Goal: Check status: Check status

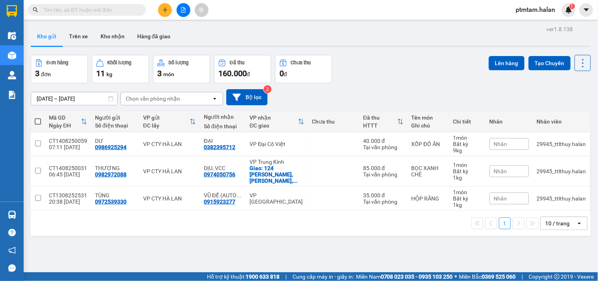
drag, startPoint x: 355, startPoint y: 67, endPoint x: 347, endPoint y: 63, distance: 9.4
click at [355, 65] on div "Đơn hàng 3 đơn Khối lượng 11 kg Số lượng 3 món Đã thu 160.000 đ Chưa thu 0 đ Lê…" at bounding box center [311, 69] width 560 height 28
click at [385, 61] on div "Đơn hàng 3 đơn Khối lượng 11 kg Số lượng 3 món Đã thu 160.000 đ Chưa thu 0 đ Lê…" at bounding box center [311, 69] width 560 height 28
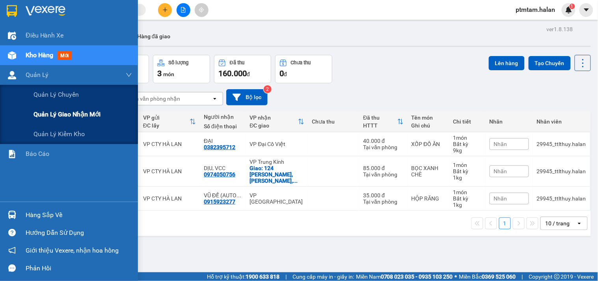
click at [73, 110] on span "Quản lý giao nhận mới" at bounding box center [66, 114] width 67 height 10
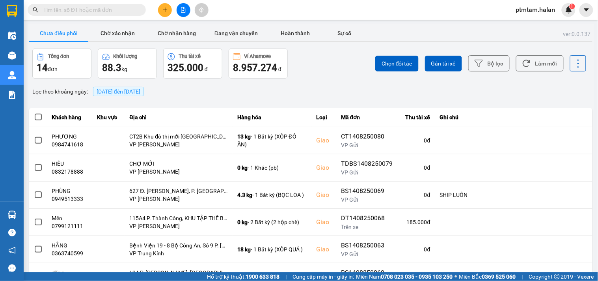
click at [350, 79] on div "ver: 0.0.137 Chưa điều phối Chờ xác nhận Chờ nhận hàng Đang vận chuyển Hoàn thà…" at bounding box center [311, 218] width 566 height 389
click at [497, 65] on button "Bộ lọc" at bounding box center [488, 63] width 41 height 16
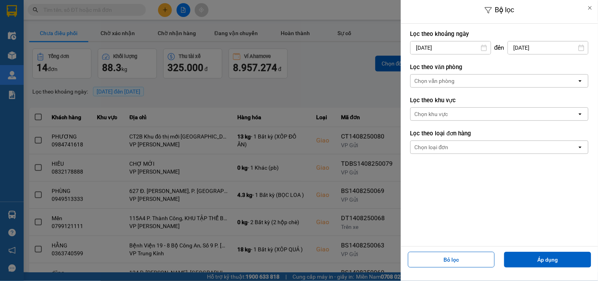
click at [481, 43] on input "[DATE]" at bounding box center [451, 47] width 80 height 13
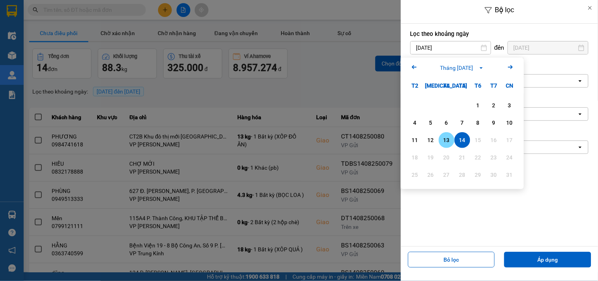
click at [440, 144] on div "13" at bounding box center [447, 140] width 16 height 16
type input "[DATE]"
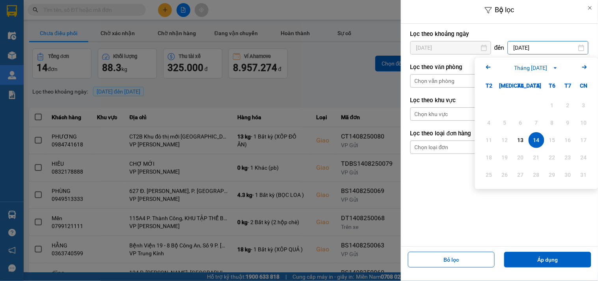
click at [550, 49] on input "[DATE]" at bounding box center [548, 47] width 80 height 13
click at [522, 137] on div "13" at bounding box center [520, 139] width 11 height 9
type input "[DATE]"
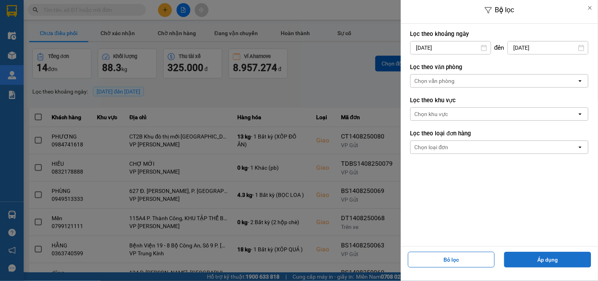
click at [549, 266] on button "Áp dụng" at bounding box center [547, 259] width 87 height 16
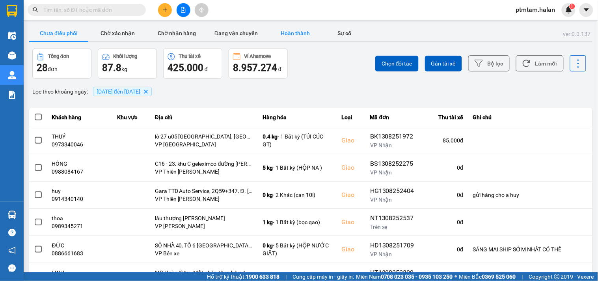
click at [301, 36] on button "Hoàn thành" at bounding box center [295, 33] width 59 height 16
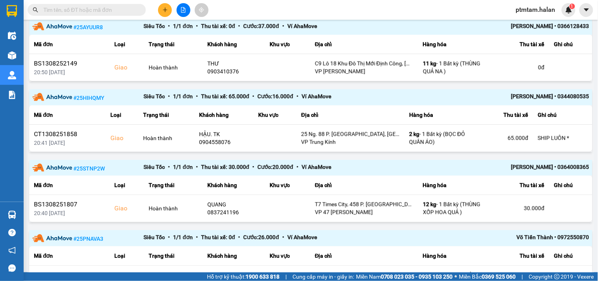
scroll to position [563, 0]
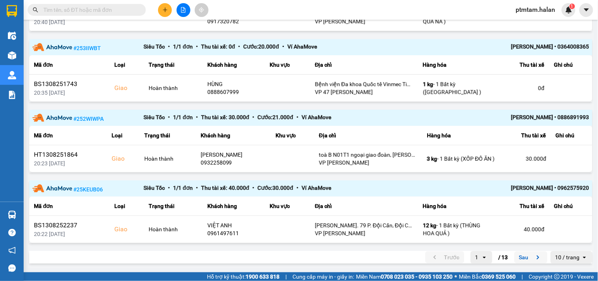
click at [519, 256] on button "Sau" at bounding box center [530, 257] width 33 height 12
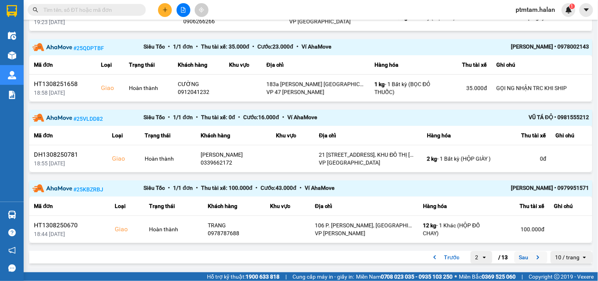
click at [520, 255] on button "Sau" at bounding box center [530, 257] width 33 height 12
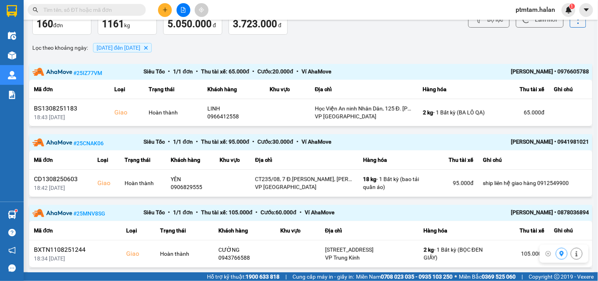
scroll to position [0, 0]
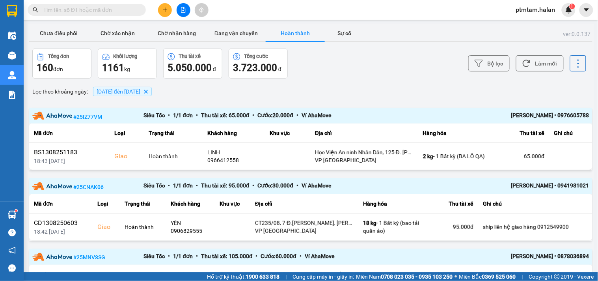
click at [339, 67] on div "Bộ lọc Làm mới" at bounding box center [447, 63] width 277 height 30
click at [539, 61] on button "Làm mới" at bounding box center [540, 63] width 48 height 16
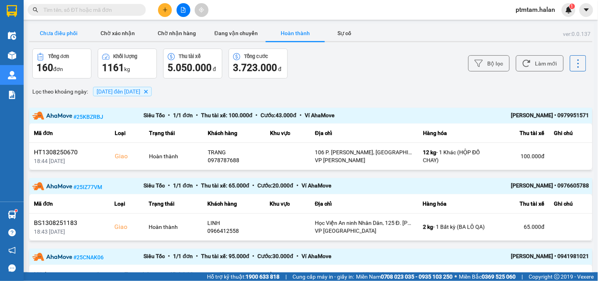
click at [69, 32] on button "Chưa điều phối" at bounding box center [58, 33] width 59 height 16
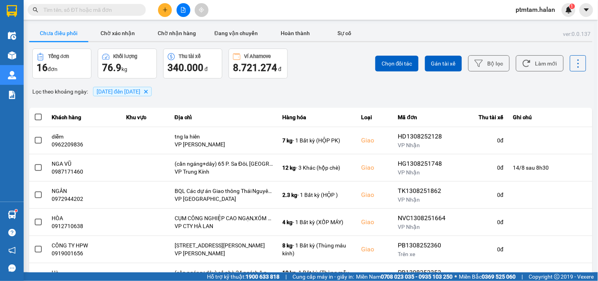
click at [344, 75] on div "Chọn đối tác Gán tài xế Bộ lọc Làm mới" at bounding box center [447, 63] width 277 height 30
click at [333, 54] on div "Chọn đối tác Gán tài xế Bộ lọc Làm mới" at bounding box center [447, 63] width 277 height 30
click at [426, 88] on div "Lọc theo khoảng ngày : 13/08/2025 đến 13/08/2025 Delete" at bounding box center [310, 91] width 563 height 13
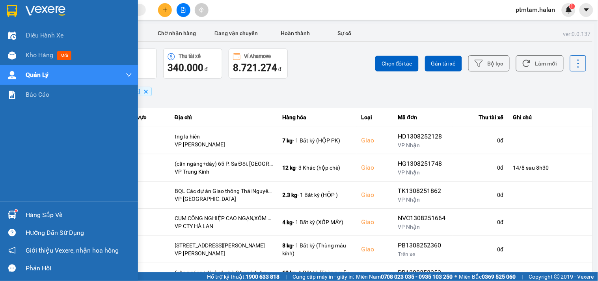
click at [0, 156] on div "Điều hành xe Kho hàng mới Quản Lý Quản lý chuyến Quản lý giao nhận mới Quản lý …" at bounding box center [69, 114] width 138 height 176
click at [0, 167] on div "Điều hành xe Kho hàng mới Quản Lý Quản lý chuyến Quản lý giao nhận mới Quản lý …" at bounding box center [69, 114] width 138 height 176
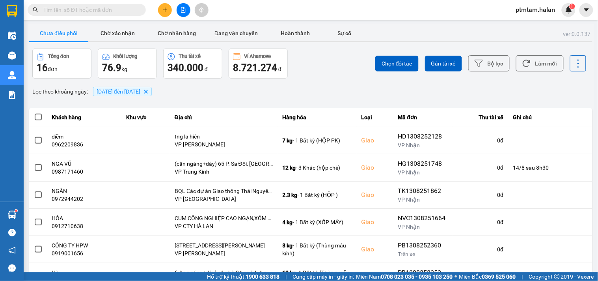
click at [325, 99] on div "ver: 0.0.137 Chưa điều phối Chờ xác nhận Chờ nhận hàng Đang vận chuyển Hoàn thà…" at bounding box center [311, 218] width 566 height 389
click at [536, 65] on button "Làm mới" at bounding box center [540, 63] width 48 height 16
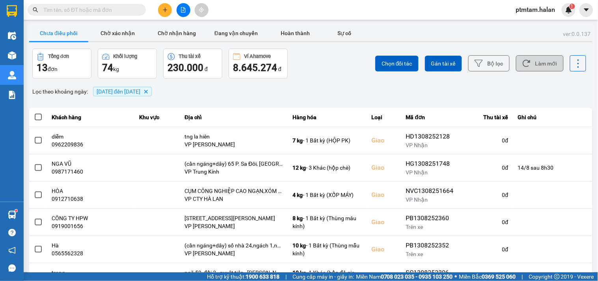
click at [536, 61] on button "Làm mới" at bounding box center [540, 63] width 48 height 16
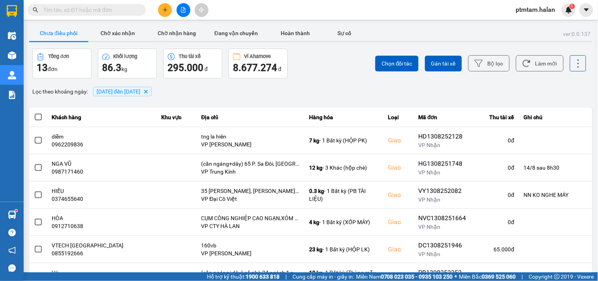
click at [97, 8] on input "text" at bounding box center [89, 10] width 93 height 9
paste input "1208251599"
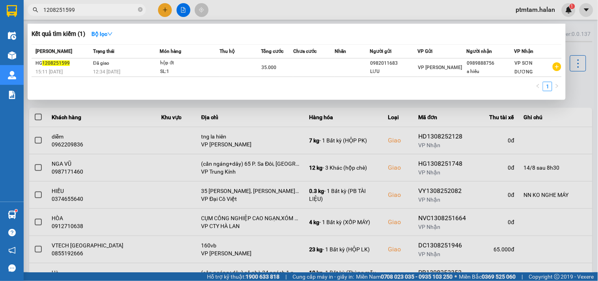
click at [80, 10] on input "1208251599" at bounding box center [89, 10] width 93 height 9
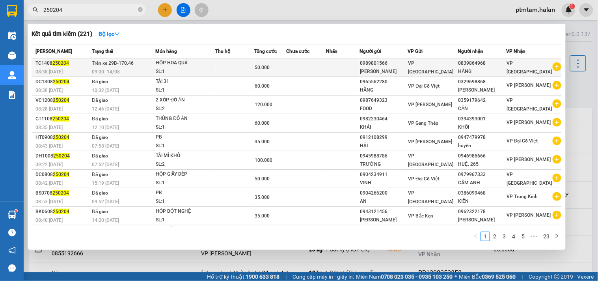
type input "250204"
click at [199, 65] on div "HỘP HOA QUẢ" at bounding box center [185, 63] width 59 height 9
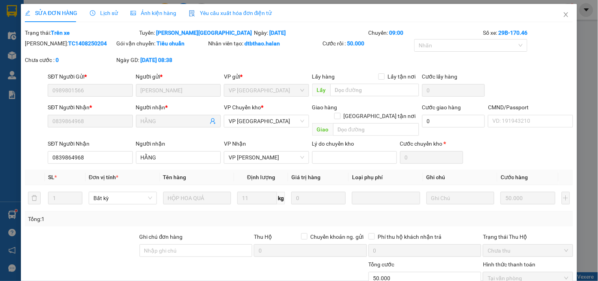
type input "0989801566"
type input "QUỲNH ANH"
type input "0839864968"
type input "HẰNG"
type input "50.000"
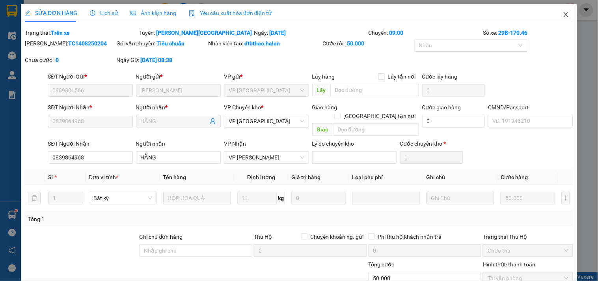
click at [563, 13] on icon "close" at bounding box center [566, 14] width 6 height 6
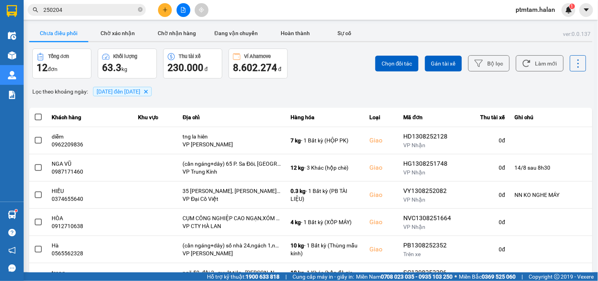
click at [116, 12] on input "250204" at bounding box center [89, 10] width 93 height 9
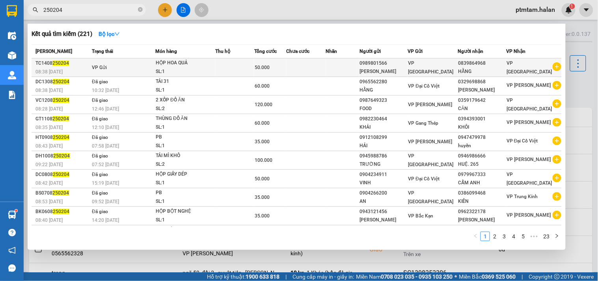
click at [129, 69] on td "VP Gửi" at bounding box center [122, 67] width 65 height 19
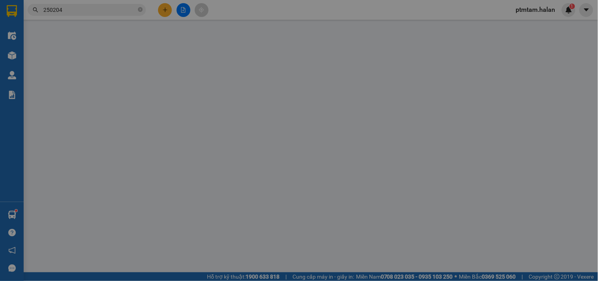
type input "0989801566"
type input "QUỲNH ANH"
type input "0839864968"
type input "HẰNG"
type input "50.000"
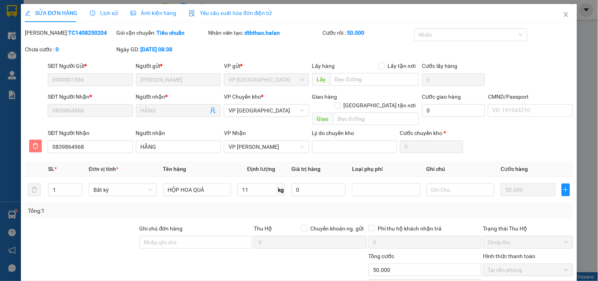
click at [32, 143] on span "delete" at bounding box center [36, 146] width 12 height 6
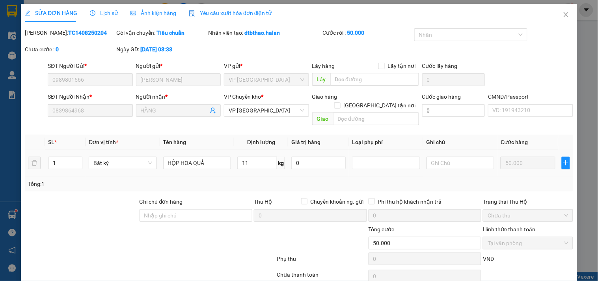
scroll to position [28, 0]
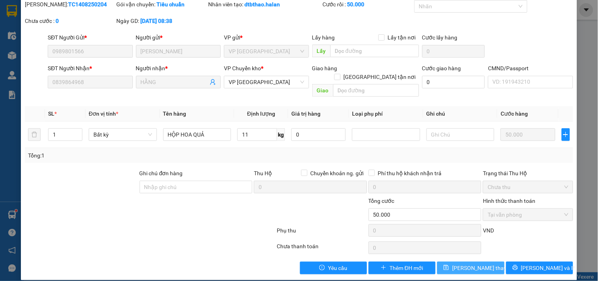
click at [474, 263] on span "[PERSON_NAME] thay đổi" at bounding box center [483, 267] width 63 height 9
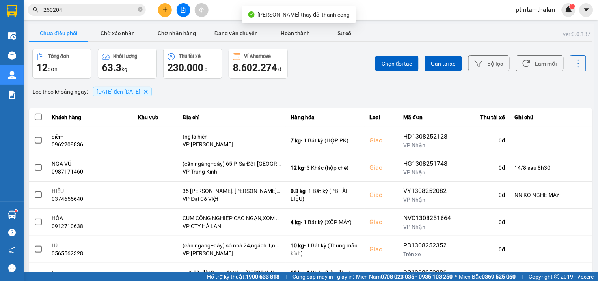
click at [80, 10] on input "250204" at bounding box center [89, 10] width 93 height 9
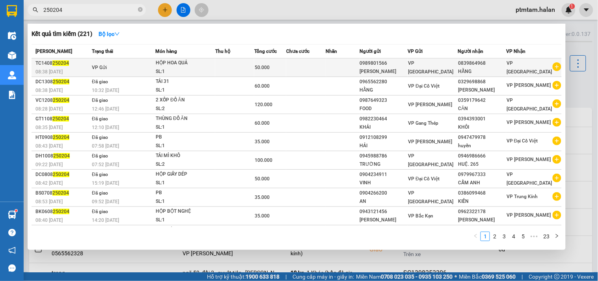
click at [203, 66] on div "HỘP HOA QUẢ" at bounding box center [185, 63] width 59 height 9
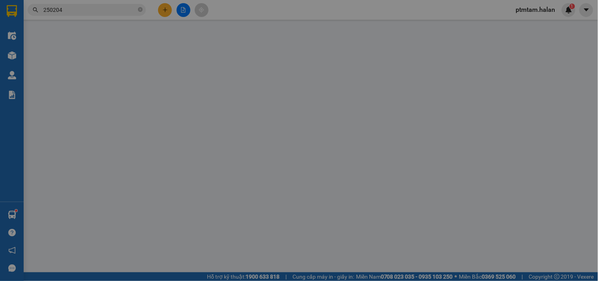
type input "0989801566"
type input "QUỲNH ANH"
type input "0839864968"
type input "HẰNG"
type input "50.000"
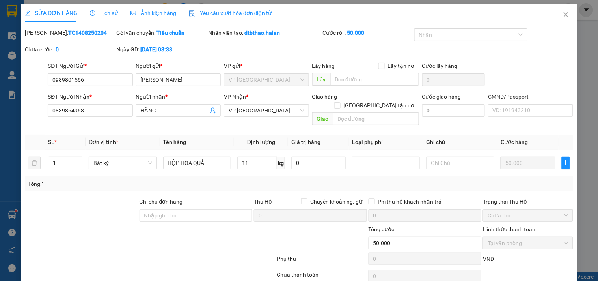
click at [83, 231] on div at bounding box center [104, 239] width 160 height 28
click at [74, 228] on div at bounding box center [104, 239] width 160 height 28
click at [563, 16] on icon "close" at bounding box center [565, 14] width 4 height 5
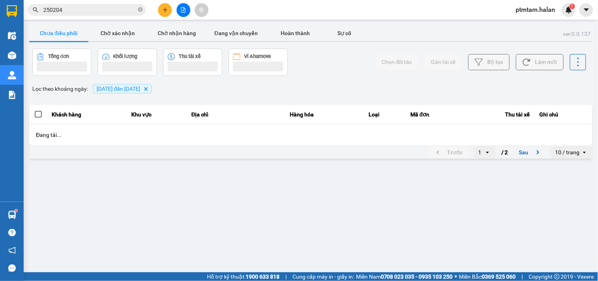
click at [89, 13] on input "250204" at bounding box center [89, 10] width 93 height 9
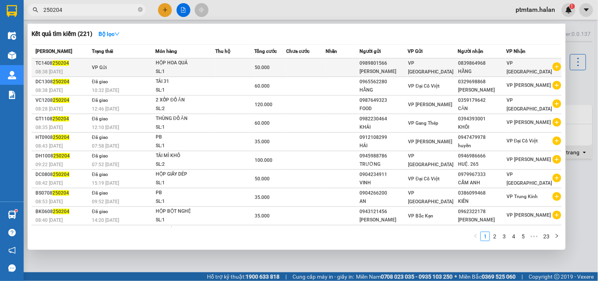
click at [220, 70] on td at bounding box center [234, 67] width 39 height 19
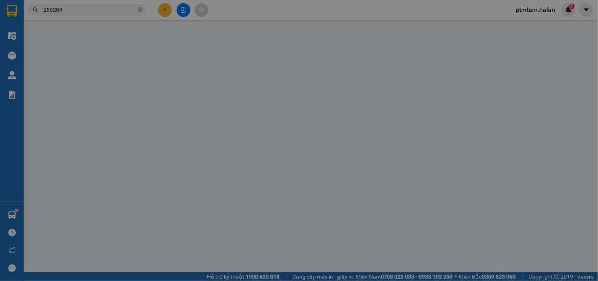
type input "0989801566"
type input "QUỲNH ANH"
type input "0839864968"
type input "HẰNG"
type input "50.000"
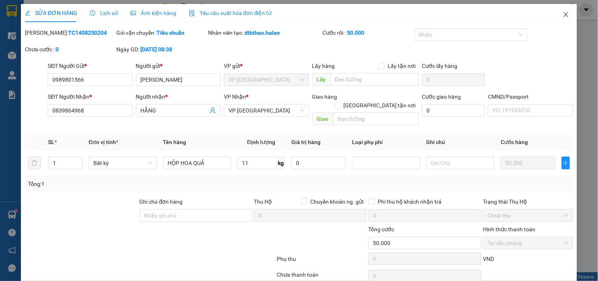
click at [563, 14] on icon "close" at bounding box center [566, 14] width 6 height 6
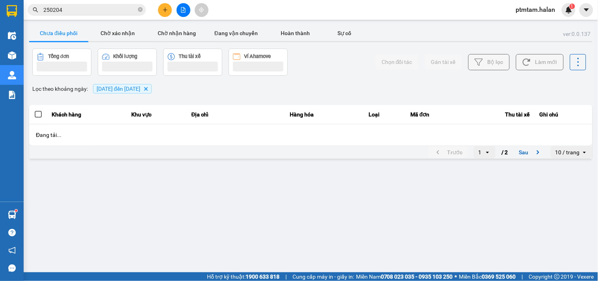
click at [74, 12] on input "250204" at bounding box center [89, 10] width 93 height 9
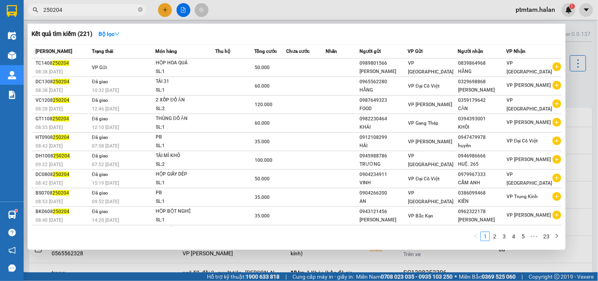
click at [74, 12] on input "250204" at bounding box center [89, 10] width 93 height 9
paste input "0978401988"
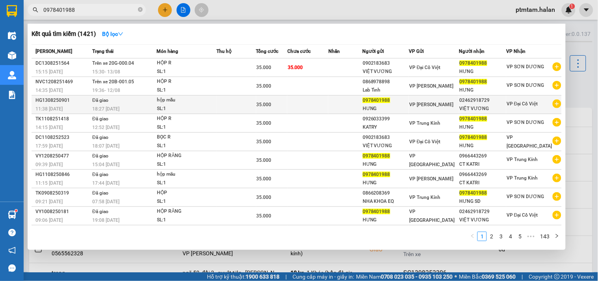
type input "0978401988"
click at [130, 104] on div "18:27 - 13/08" at bounding box center [124, 108] width 64 height 9
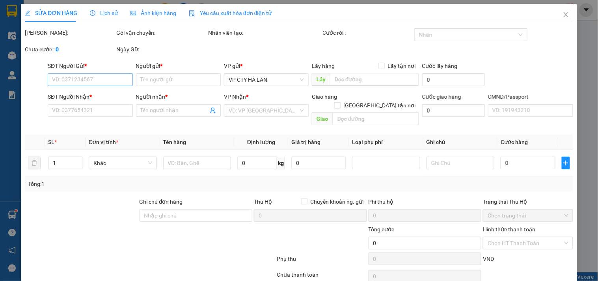
type input "0978401988"
type input "HƯNG"
type input "02462918729"
type input "VIỆT VƯƠNG"
type input "35.000"
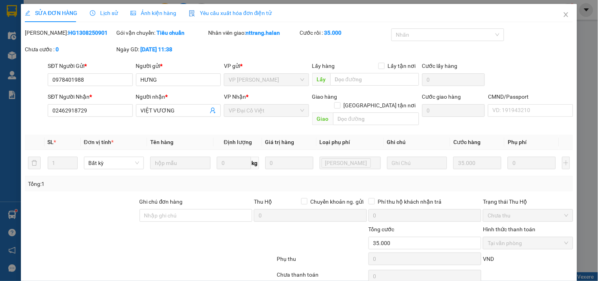
drag, startPoint x: 85, startPoint y: 34, endPoint x: 53, endPoint y: 38, distance: 32.2
click at [53, 38] on div "Mã ĐH: HG1308250901" at bounding box center [69, 36] width 91 height 17
copy b "1308250901"
click at [563, 16] on icon "close" at bounding box center [566, 14] width 6 height 6
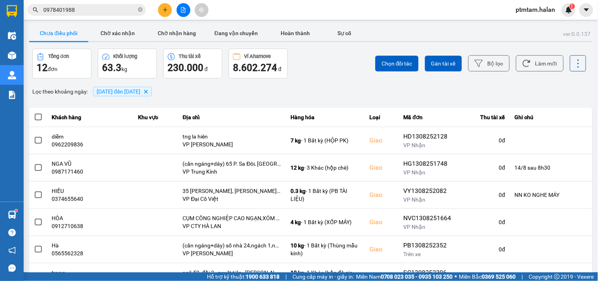
click at [104, 13] on input "0978401988" at bounding box center [89, 10] width 93 height 9
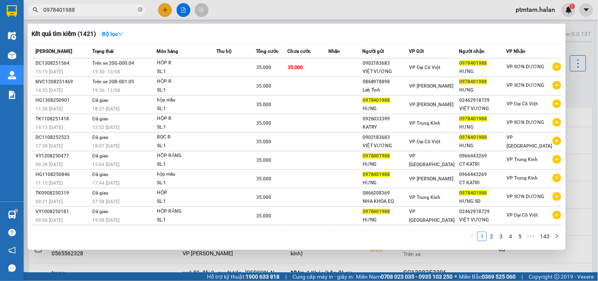
click at [104, 13] on input "0978401988" at bounding box center [89, 10] width 93 height 9
paste input "89581171"
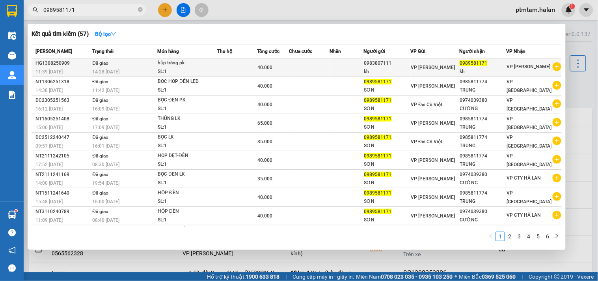
type input "0989581171"
click at [137, 60] on td "Đã giao 14:28 - 13/08" at bounding box center [123, 67] width 67 height 19
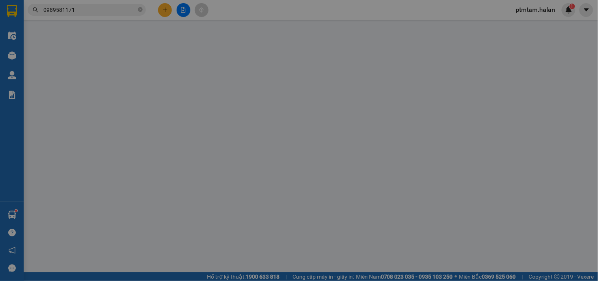
type input "0983807111"
type input "kh"
type input "0989581171"
type input "kh"
type input "40.000"
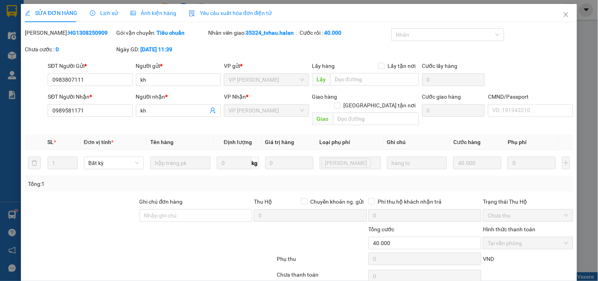
drag, startPoint x: 85, startPoint y: 33, endPoint x: 52, endPoint y: 39, distance: 32.9
click at [52, 39] on div "Mã ĐH: HG1308250909" at bounding box center [69, 36] width 91 height 17
copy b "1308250909"
click at [563, 15] on icon "close" at bounding box center [566, 14] width 6 height 6
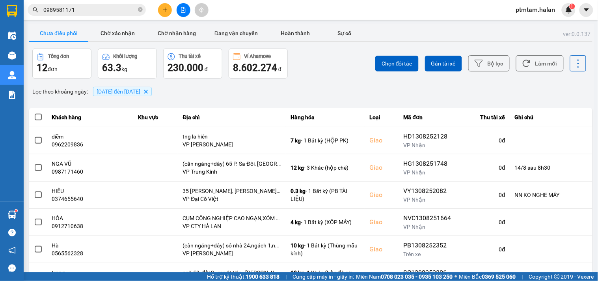
click at [125, 11] on input "0989581171" at bounding box center [89, 10] width 93 height 9
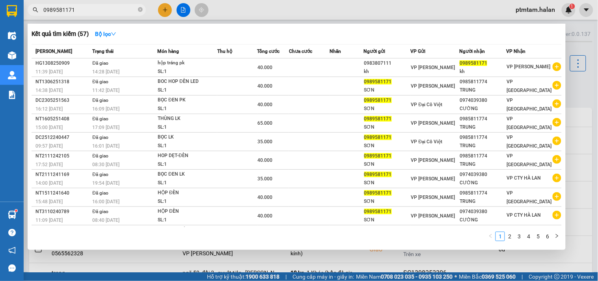
click at [125, 11] on input "0989581171" at bounding box center [89, 10] width 93 height 9
paste input "8079226"
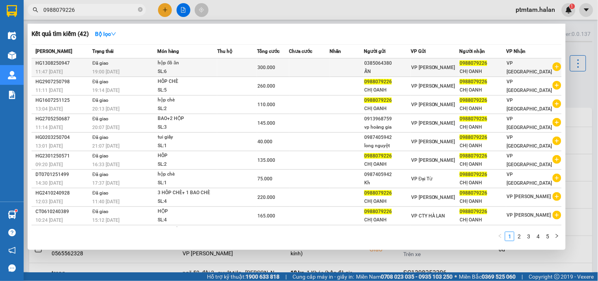
type input "0988079226"
click at [138, 69] on div "19:00 - 13/08" at bounding box center [124, 71] width 65 height 9
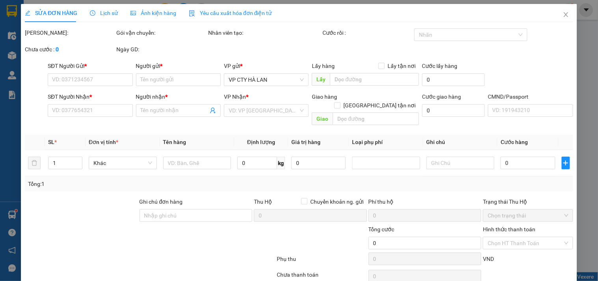
type input "0385064380"
type input "ẤN"
type input "0988079226"
type input "CHỊ OANH"
type input "300.000"
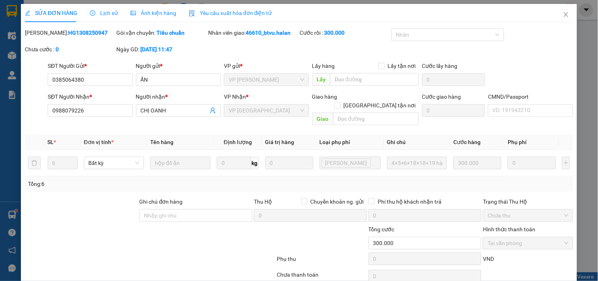
drag, startPoint x: 97, startPoint y: 30, endPoint x: 53, endPoint y: 37, distance: 44.7
click at [53, 37] on div "Mã ĐH: HG1308250947" at bounding box center [69, 36] width 91 height 17
copy b "1308250947"
click at [563, 14] on icon "close" at bounding box center [566, 14] width 6 height 6
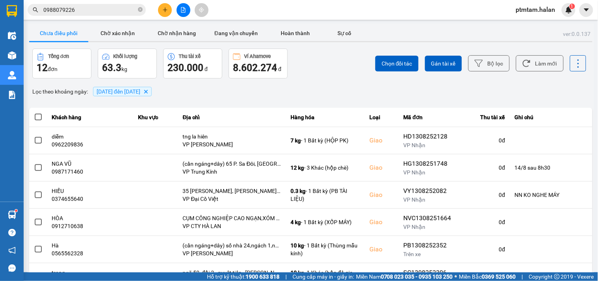
click at [80, 11] on input "0988079226" at bounding box center [89, 10] width 93 height 9
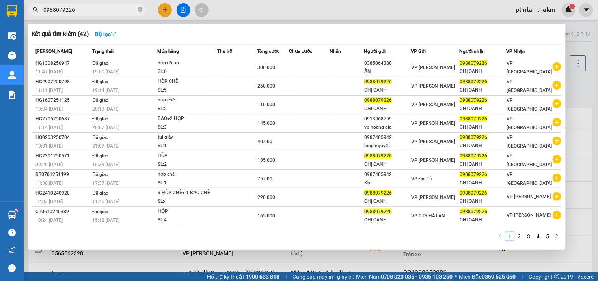
click at [80, 11] on input "0988079226" at bounding box center [89, 10] width 93 height 9
paste input "334308097"
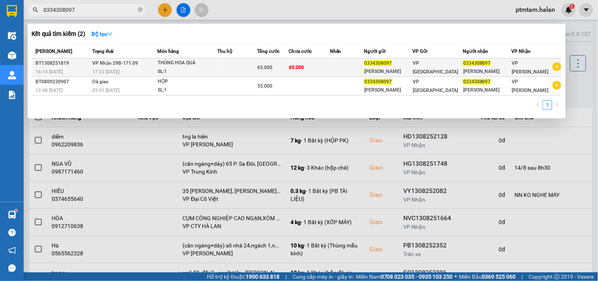
type input "0334308097"
click at [138, 66] on td "VP Nhận 29B-171.09 17:33 - 13/08" at bounding box center [123, 67] width 67 height 19
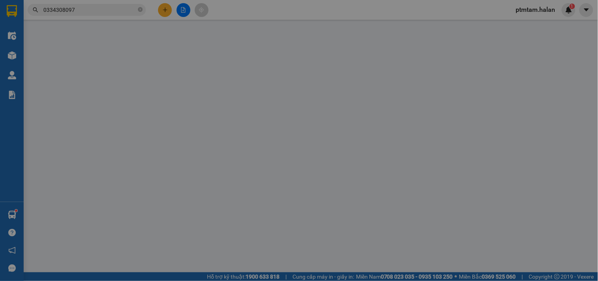
type input "0334308097"
type input "TRẦN TÂM"
type input "0334308097"
type input "TRẦN TÂM"
type input "65.000"
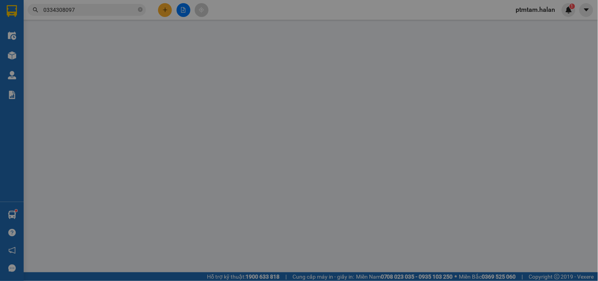
type input "65.000"
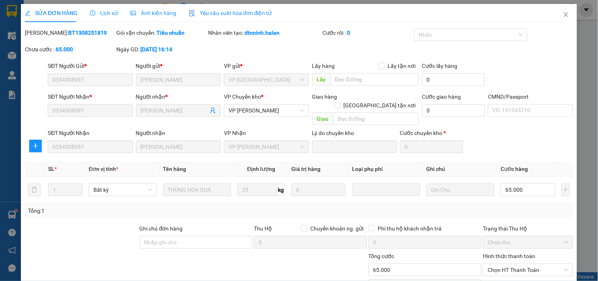
drag, startPoint x: 87, startPoint y: 33, endPoint x: 52, endPoint y: 36, distance: 35.5
click at [52, 36] on div "Mã ĐH: BT1308251819" at bounding box center [70, 32] width 90 height 9
copy b "1308251819"
click at [563, 16] on icon "close" at bounding box center [565, 14] width 4 height 5
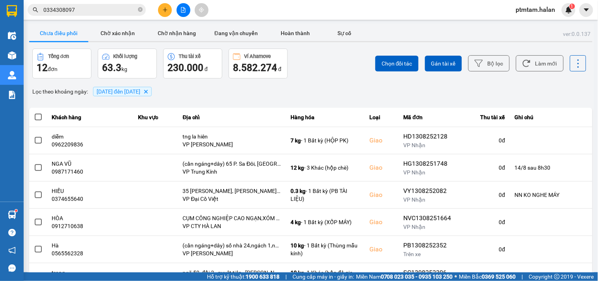
click at [99, 11] on input "0334308097" at bounding box center [89, 10] width 93 height 9
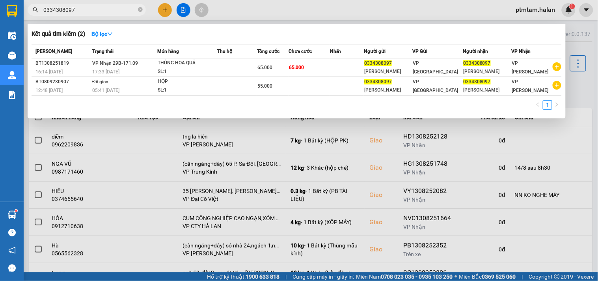
click at [99, 11] on input "0334308097" at bounding box center [89, 10] width 93 height 9
paste input "1308250772"
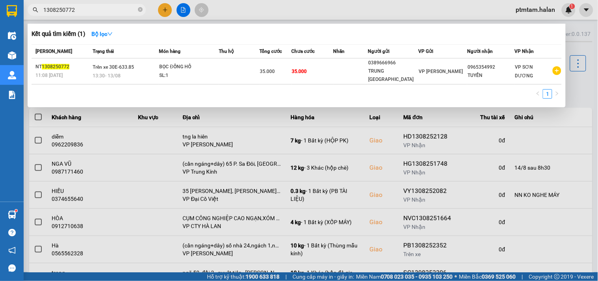
click at [90, 9] on input "1308250772" at bounding box center [89, 10] width 93 height 9
paste input "407"
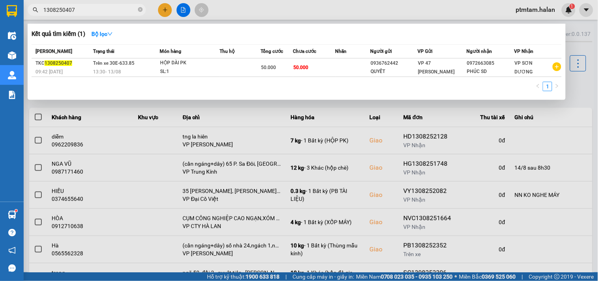
click at [74, 10] on input "1308250407" at bounding box center [89, 10] width 93 height 9
paste input "76"
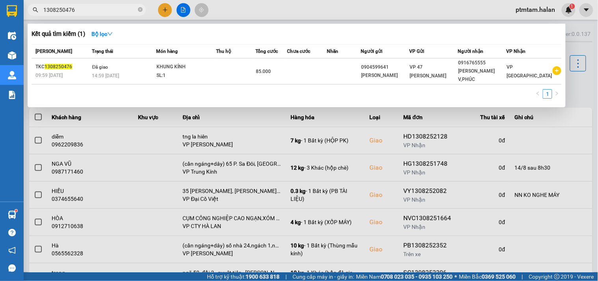
click at [161, 90] on div "1" at bounding box center [297, 96] width 530 height 14
click at [279, 13] on div at bounding box center [299, 140] width 598 height 281
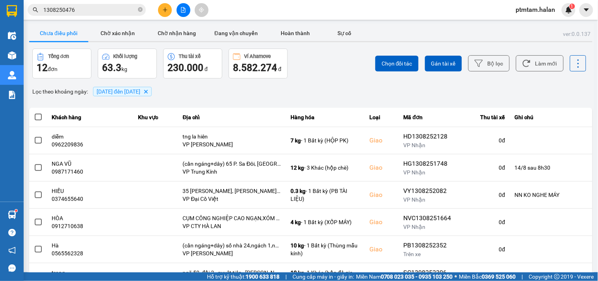
drag, startPoint x: 303, startPoint y: 64, endPoint x: 426, endPoint y: 72, distance: 124.0
click at [303, 64] on div "Tổng đơn 12 đơn Khối lượng 63.3 kg Thu tài xế 230.000 đ Ví Ahamove 8.582.274 đ" at bounding box center [170, 63] width 277 height 30
click at [523, 69] on button "Làm mới" at bounding box center [540, 63] width 48 height 16
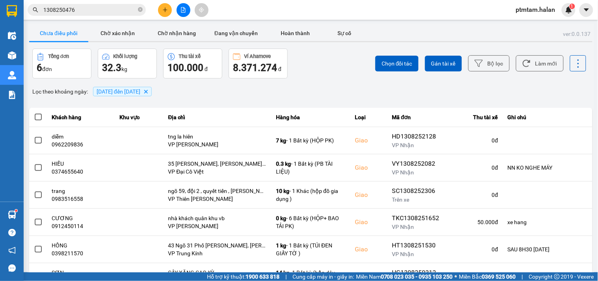
scroll to position [37, 0]
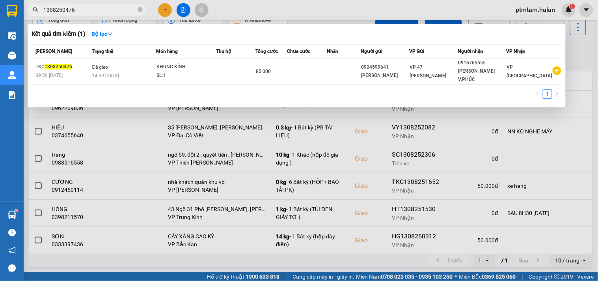
click at [88, 12] on input "1308250476" at bounding box center [89, 10] width 93 height 9
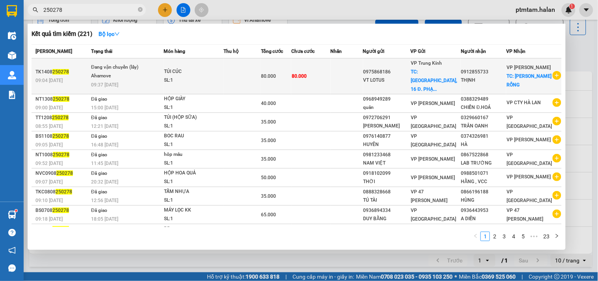
type input "250278"
click at [228, 77] on td at bounding box center [241, 76] width 37 height 36
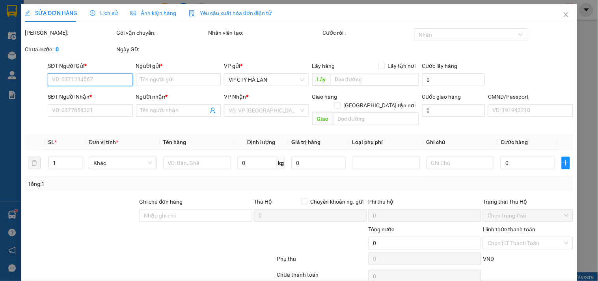
type input "0975868186"
type input "VT LOTUS"
checkbox input "true"
type input "Sunshine Center, 16 Đ. PHẠM HÙNG, Mỹ Đình, Nam Từ Liêm, Hà Nội, Việt Nam"
type input "0912855733"
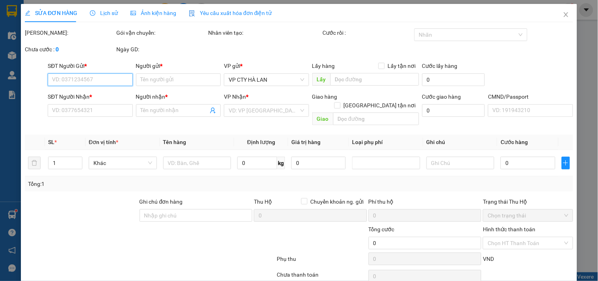
type input "THỊNH"
checkbox input "true"
type input "HỒ XƯƠNG RỒNG"
type input "0945520505"
type input "80.000"
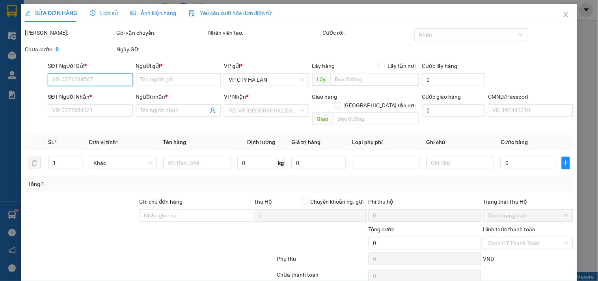
type input "80.000"
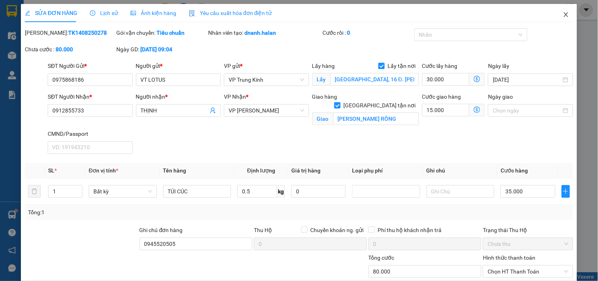
click at [563, 16] on icon "close" at bounding box center [565, 14] width 4 height 5
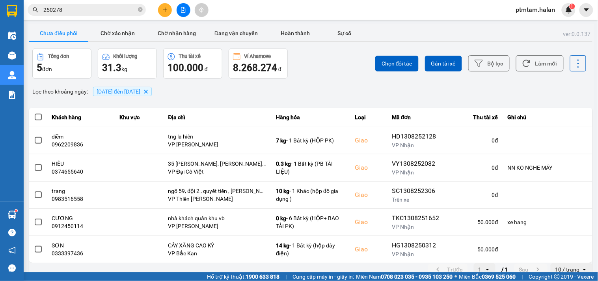
click at [97, 10] on input "250278" at bounding box center [89, 10] width 93 height 9
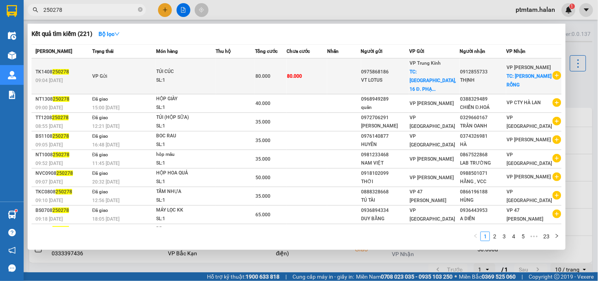
click at [196, 74] on div "TÚI CÚC" at bounding box center [185, 71] width 59 height 9
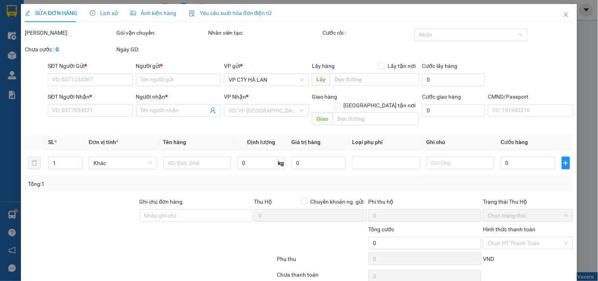
type input "0975868186"
type input "VT LOTUS"
checkbox input "true"
type input "Sunshine Center, 16 Đ. PHẠM HÙNG, Mỹ Đình, Nam Từ Liêm, Hà Nội, Việt Nam"
type input "0912855733"
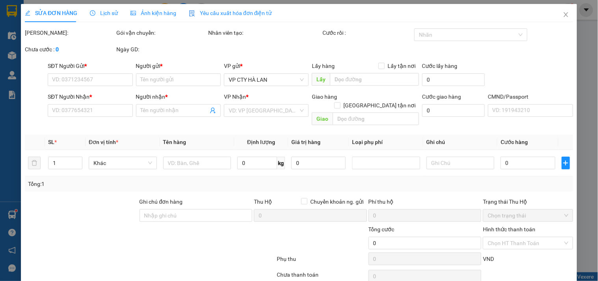
type input "THỊNH"
checkbox input "true"
type input "HỒ XƯƠNG RỒNG"
type input "0945520505"
type input "80.000"
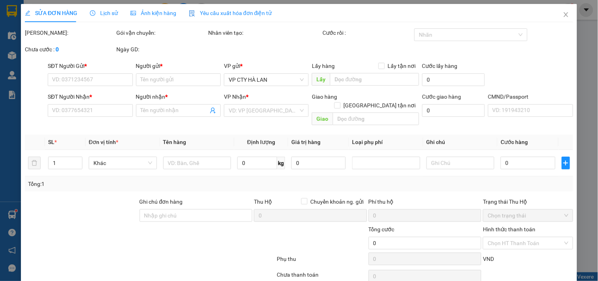
type input "80.000"
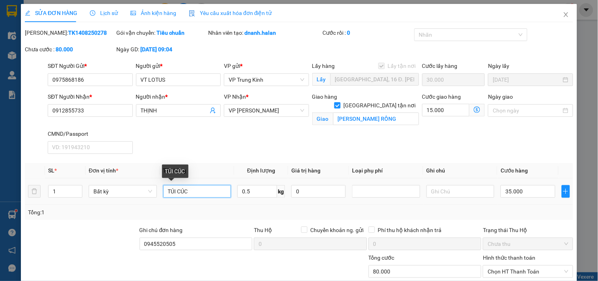
click at [171, 190] on input "TÚI CÚC" at bounding box center [197, 191] width 68 height 13
click at [166, 190] on input "TÚI CÚC" at bounding box center [197, 191] width 68 height 13
drag, startPoint x: 175, startPoint y: 191, endPoint x: 156, endPoint y: 191, distance: 18.9
click at [156, 191] on tr "1 Bất kỳ TÚI CÚC 0.5 kg 0 35.000" at bounding box center [299, 191] width 548 height 26
drag, startPoint x: 191, startPoint y: 192, endPoint x: 158, endPoint y: 192, distance: 33.1
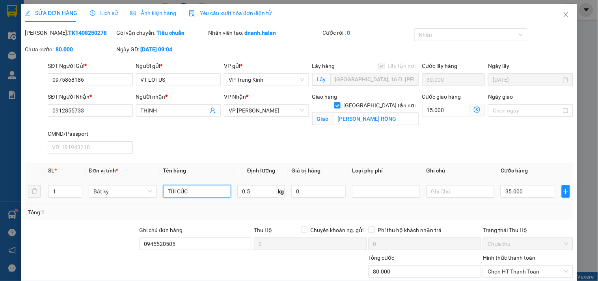
click at [160, 192] on td "TÚI CÚC" at bounding box center [197, 191] width 74 height 26
type input "b"
type input "BỌC"
click at [255, 190] on input "0.5" at bounding box center [257, 191] width 40 height 13
type input "5"
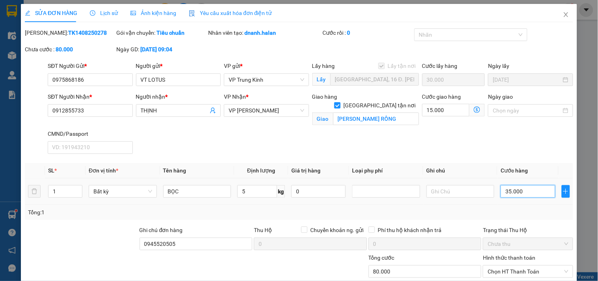
click at [523, 195] on input "35.000" at bounding box center [527, 191] width 54 height 13
type input "45.004"
type input "4"
type input "45.040"
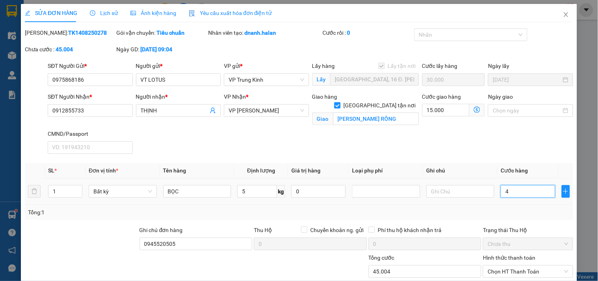
type input "45.040"
type input "40"
type input "85.000"
type input "40.000"
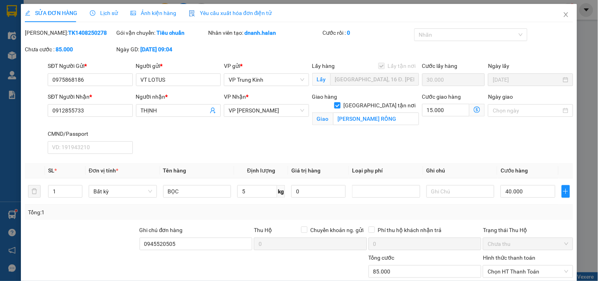
click at [490, 138] on div "SĐT Người Nhận * 0912855733 Người nhận * THỊNH VP Nhận * VP Hoàng Văn Thụ Giao …" at bounding box center [310, 124] width 528 height 65
click at [289, 110] on span "VP [PERSON_NAME]" at bounding box center [266, 110] width 75 height 12
click at [442, 110] on input "15.000" at bounding box center [446, 110] width 48 height 13
click at [452, 141] on div "SĐT Người Nhận * 0912855733 Người nhận * THỊNH VP Nhận * VP Hoàng Văn Thụ Giao …" at bounding box center [310, 124] width 528 height 65
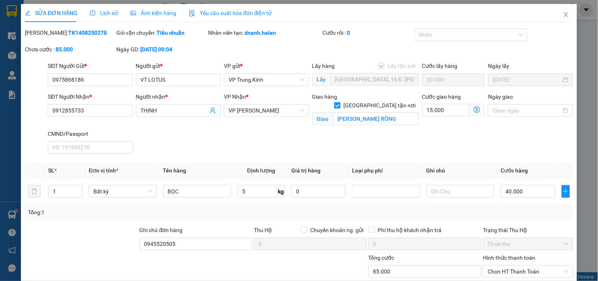
scroll to position [65, 0]
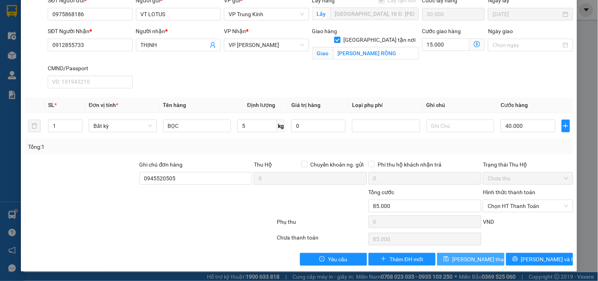
click at [459, 259] on span "[PERSON_NAME] thay đổi" at bounding box center [483, 259] width 63 height 9
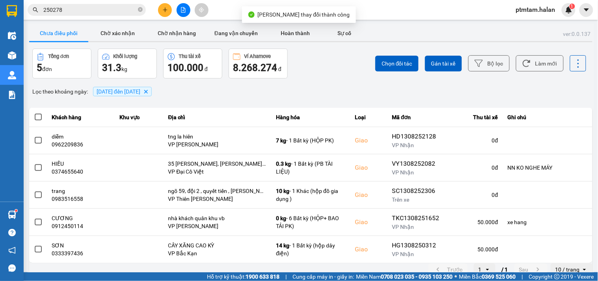
click at [119, 7] on input "250278" at bounding box center [89, 10] width 93 height 9
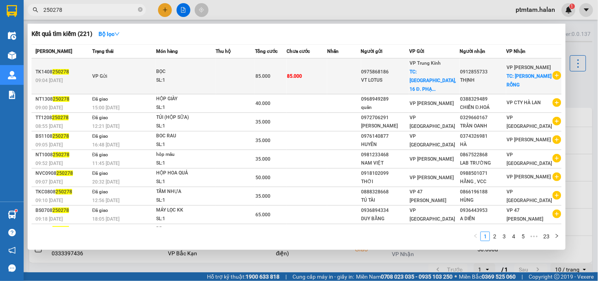
click at [199, 87] on td "BỌC SL: 1" at bounding box center [186, 76] width 60 height 36
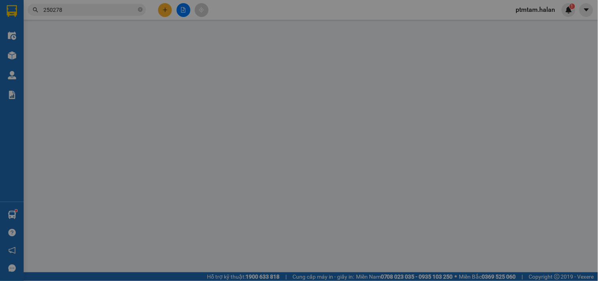
type input "0975868186"
type input "VT LOTUS"
checkbox input "true"
type input "Sunshine Center, 16 Đ. PHẠM HÙNG, Mỹ Đình, Nam Từ Liêm, Hà Nội, Việt Nam"
type input "0912855733"
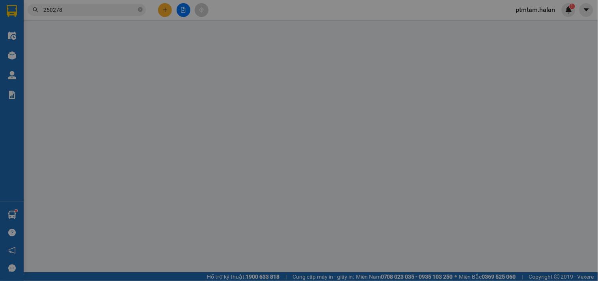
type input "THỊNH"
checkbox input "true"
type input "HỒ XƯƠNG RỒNG"
type input "0945520505"
type input "85.000"
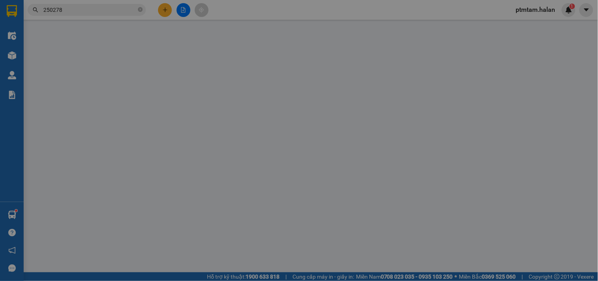
type input "85.000"
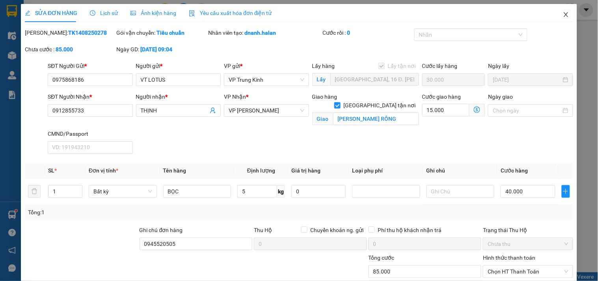
click at [563, 13] on icon "close" at bounding box center [566, 14] width 6 height 6
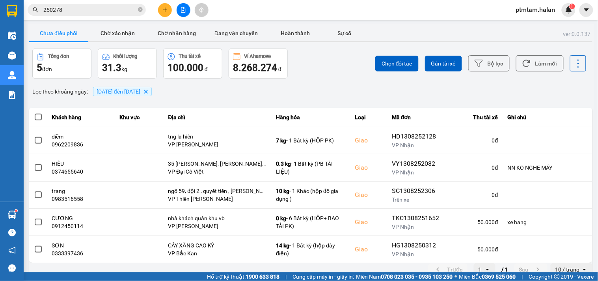
drag, startPoint x: 293, startPoint y: 87, endPoint x: 327, endPoint y: 87, distance: 34.3
click at [296, 87] on div "Lọc theo khoảng ngày : 13/08/2025 đến 13/08/2025 Delete" at bounding box center [310, 91] width 563 height 13
click at [529, 63] on button "Làm mới" at bounding box center [540, 63] width 48 height 16
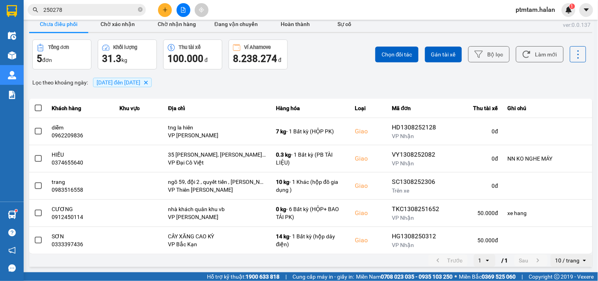
click at [346, 65] on div "Chọn đối tác Gán tài xế Bộ lọc Làm mới" at bounding box center [447, 54] width 277 height 30
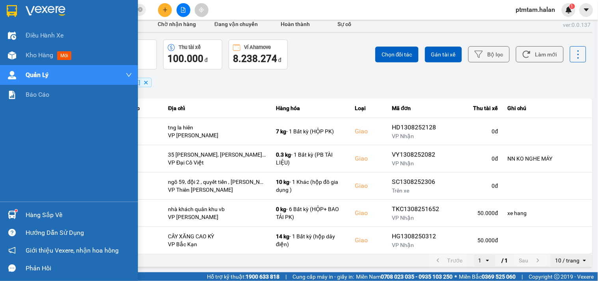
click at [8, 123] on div "Điều hành xe Kho hàng mới Quản Lý Quản lý chuyến Quản lý giao nhận mới Quản lý …" at bounding box center [69, 114] width 138 height 176
click at [0, 140] on div "Điều hành xe Kho hàng mới Quản Lý Quản lý chuyến Quản lý giao nhận mới Quản lý …" at bounding box center [69, 114] width 138 height 176
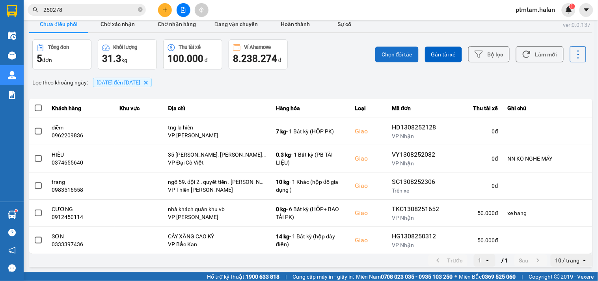
click at [375, 61] on button "Chọn đối tác" at bounding box center [396, 54] width 43 height 16
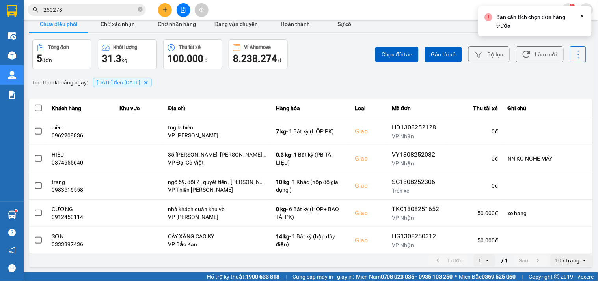
click at [521, 64] on div "Chọn đối tác Gán tài xế Bộ lọc Làm mới" at bounding box center [447, 54] width 277 height 30
click at [530, 59] on button "Làm mới" at bounding box center [540, 54] width 48 height 16
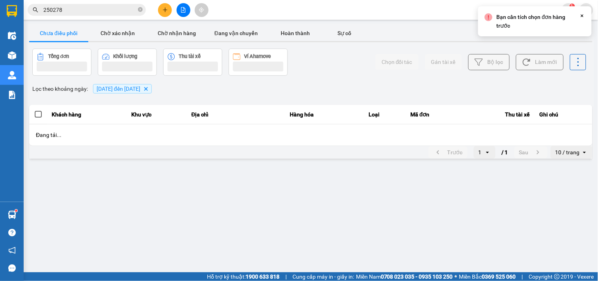
scroll to position [0, 0]
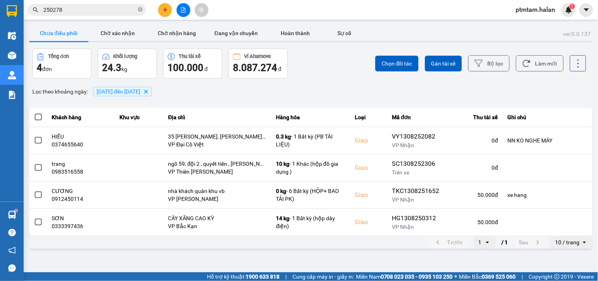
click at [347, 87] on div "Lọc theo khoảng ngày : 13/08/2025 đến 13/08/2025 Delete" at bounding box center [310, 91] width 563 height 13
click at [553, 60] on button "Làm mới" at bounding box center [540, 63] width 48 height 16
click at [315, 73] on div "Chọn đối tác Gán tài xế Bộ lọc Làm mới" at bounding box center [447, 63] width 277 height 30
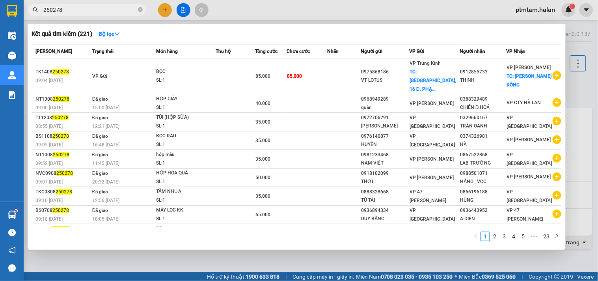
click at [66, 11] on input "250278" at bounding box center [89, 10] width 93 height 9
paste input "HH1408250383"
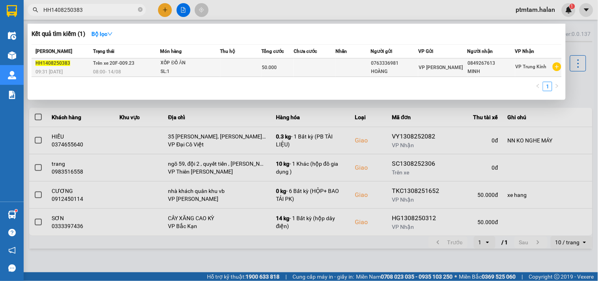
type input "HH1408250383"
click at [231, 65] on td at bounding box center [240, 67] width 41 height 19
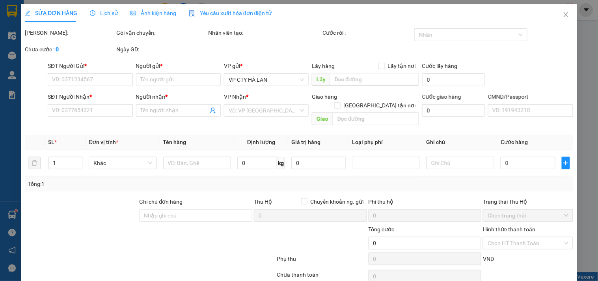
type input "0763336981"
type input "HOÀNG"
type input "0849267613"
type input "MINH"
type input "50.000"
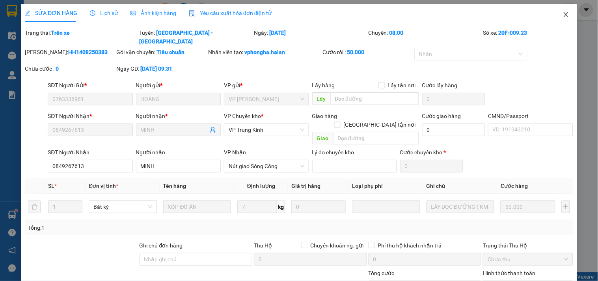
click at [563, 14] on icon "close" at bounding box center [566, 14] width 6 height 6
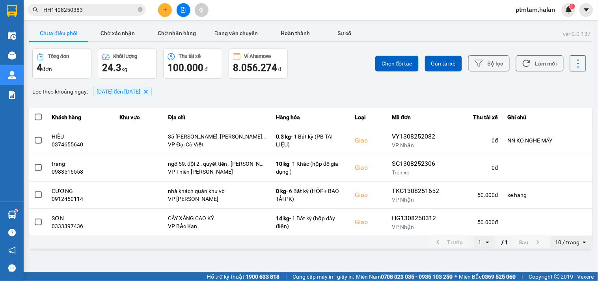
click at [367, 80] on div "ver: 0.0.137 Chưa điều phối Chờ xác nhận Chờ nhận hàng Đang vận chuyển Hoàn thà…" at bounding box center [311, 137] width 566 height 226
click at [545, 62] on button "Làm mới" at bounding box center [540, 63] width 48 height 16
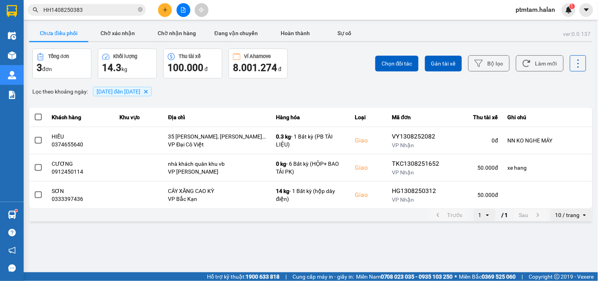
click at [161, 241] on main "ver: 0.0.137 Chưa điều phối Chờ xác nhận Chờ nhận hàng Đang vận chuyển Hoàn thà…" at bounding box center [299, 136] width 598 height 272
click at [324, 75] on div "Chọn đối tác Gán tài xế Bộ lọc Làm mới" at bounding box center [447, 63] width 277 height 30
click at [366, 242] on main "ver: 0.0.137 Chưa điều phối Chờ xác nhận Chờ nhận hàng Đang vận chuyển Hoàn thà…" at bounding box center [299, 136] width 598 height 272
click at [342, 66] on div "Chọn đối tác Gán tài xế Bộ lọc Làm mới" at bounding box center [447, 63] width 277 height 30
click at [110, 245] on main "ver: 0.0.137 Chưa điều phối Chờ xác nhận Chờ nhận hàng Đang vận chuyển Hoàn thà…" at bounding box center [299, 136] width 598 height 272
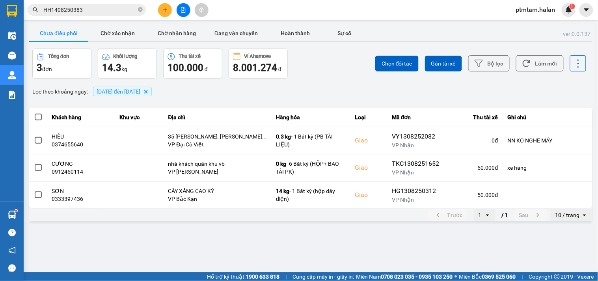
click at [320, 85] on div "Lọc theo khoảng ngày : 13/08/2025 đến 13/08/2025 Delete" at bounding box center [310, 91] width 563 height 13
click at [346, 72] on div "Chọn đối tác Gán tài xế Bộ lọc Làm mới" at bounding box center [447, 63] width 277 height 30
click at [551, 62] on button "Làm mới" at bounding box center [540, 63] width 48 height 16
click at [497, 64] on button "Bộ lọc" at bounding box center [488, 63] width 41 height 16
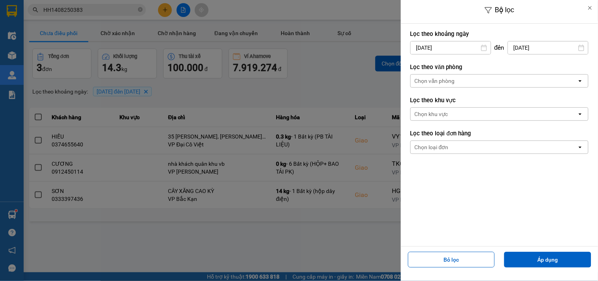
click at [522, 48] on input "[DATE]" at bounding box center [548, 47] width 80 height 13
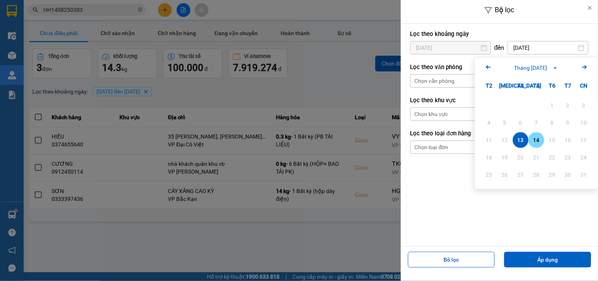
click at [534, 142] on div "14" at bounding box center [536, 139] width 11 height 9
type input "[DATE]"
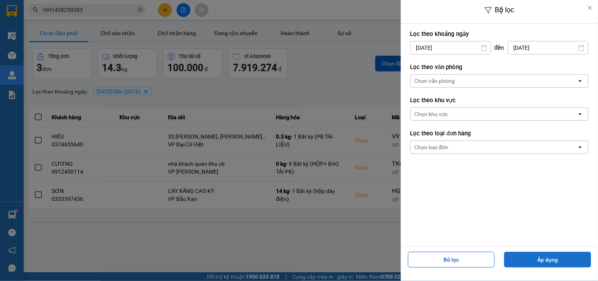
click at [534, 263] on button "Áp dụng" at bounding box center [547, 259] width 87 height 16
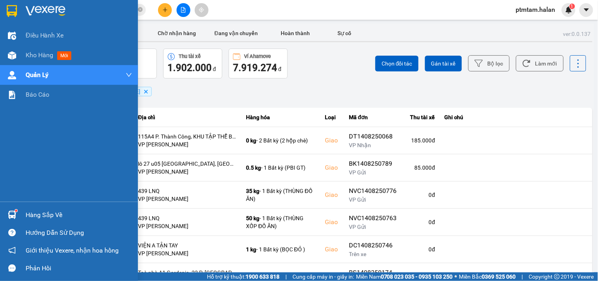
click at [0, 157] on div "Điều hành xe Kho hàng mới Quản Lý Quản lý chuyến Quản lý giao nhận mới Quản lý …" at bounding box center [69, 114] width 138 height 176
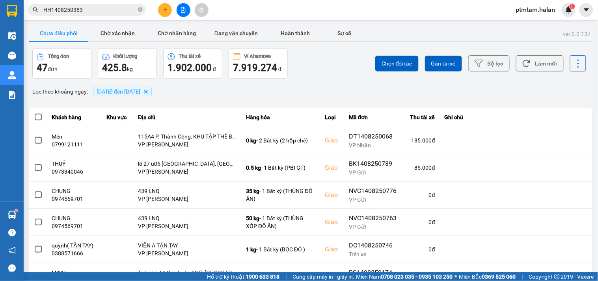
click at [340, 86] on div "Lọc theo khoảng ngày : 13/08/2025 đến 14/08/2025 Delete" at bounding box center [310, 91] width 563 height 13
click at [550, 62] on button "Làm mới" at bounding box center [540, 63] width 48 height 16
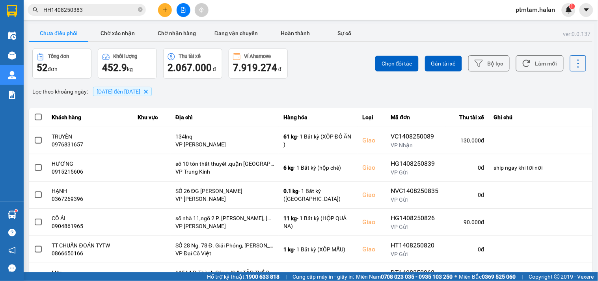
click at [340, 66] on div "Chọn đối tác Gán tài xế Bộ lọc Làm mới" at bounding box center [447, 63] width 277 height 30
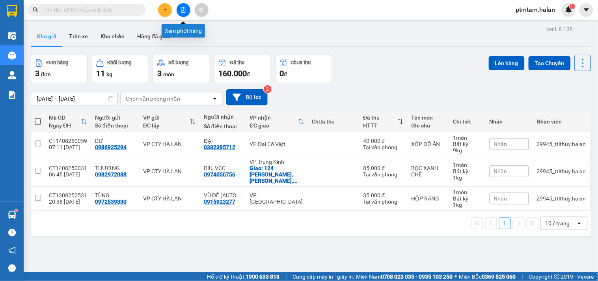
click at [180, 9] on button at bounding box center [184, 10] width 14 height 14
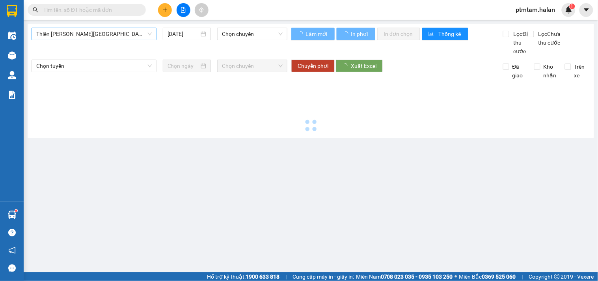
click at [73, 38] on span "Thiên Đường Bảo Sơn - Thái Nguyên" at bounding box center [93, 34] width 115 height 12
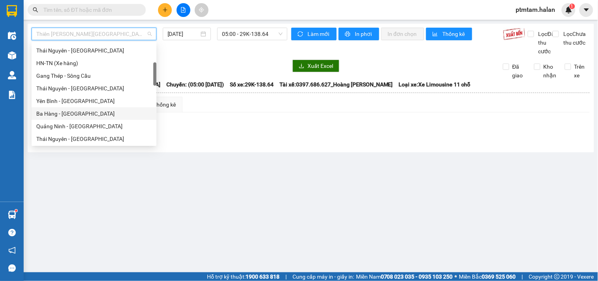
scroll to position [131, 0]
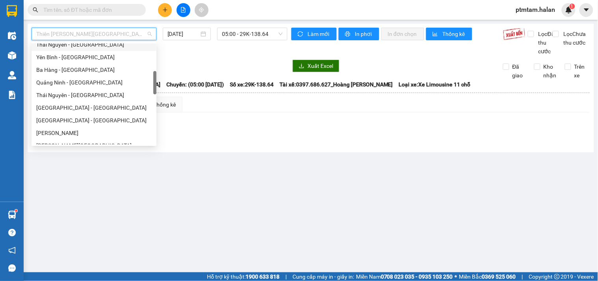
click at [84, 46] on div "Thái Nguyên - Bắc Kạn" at bounding box center [93, 44] width 115 height 9
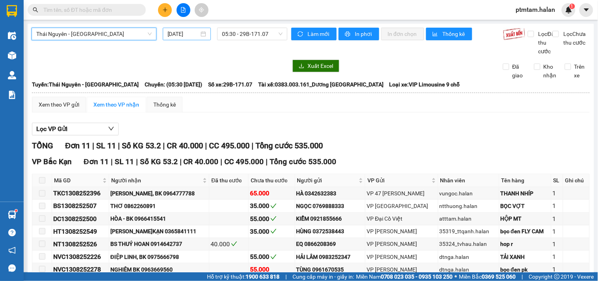
click at [201, 36] on div "[DATE]" at bounding box center [186, 34] width 39 height 9
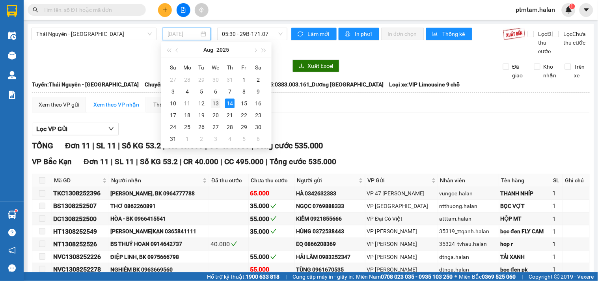
click at [216, 102] on div "13" at bounding box center [215, 103] width 9 height 9
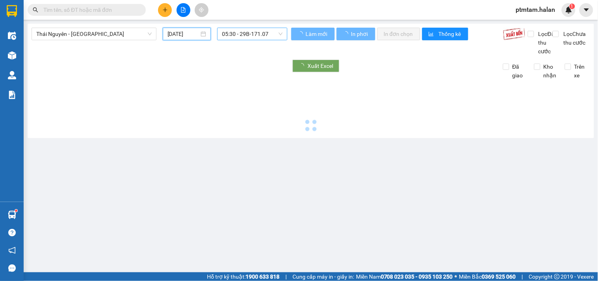
type input "[DATE]"
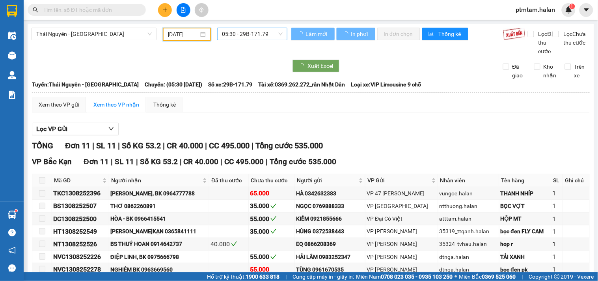
click at [255, 34] on span "05:30 - 29B-171.79" at bounding box center [252, 34] width 61 height 12
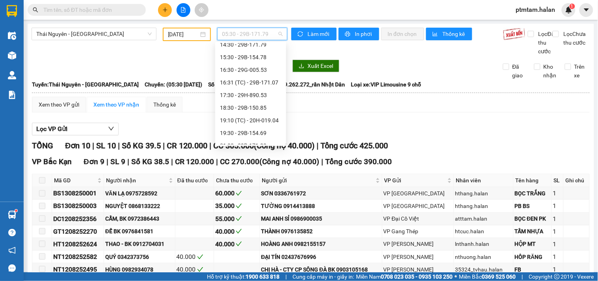
scroll to position [151, 0]
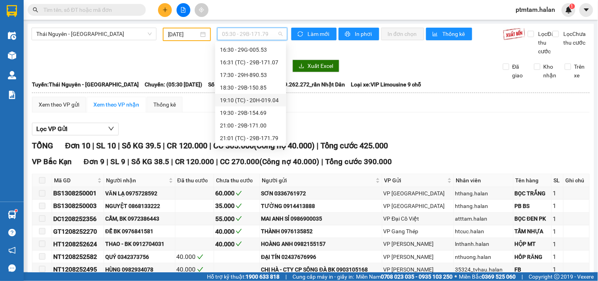
click at [266, 100] on div "19:10 (TC) - 20H-019.04" at bounding box center [250, 100] width 61 height 9
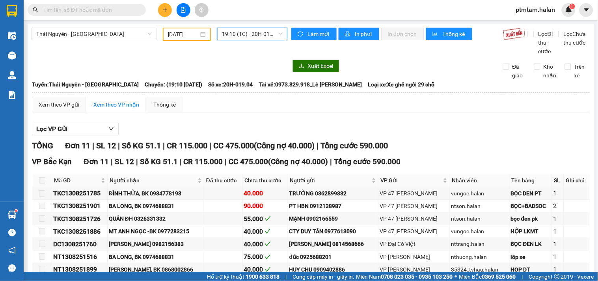
scroll to position [87, 0]
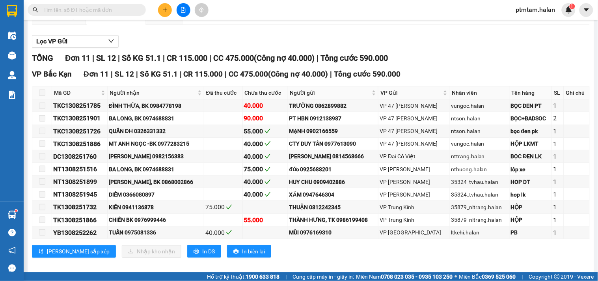
click at [436, 41] on div "Lọc VP Gửi TỔNG Đơn 11 | SL 12 | Số KG 51.1 | CR 115.000 | CC 475.000 ( Công n…" at bounding box center [311, 149] width 558 height 236
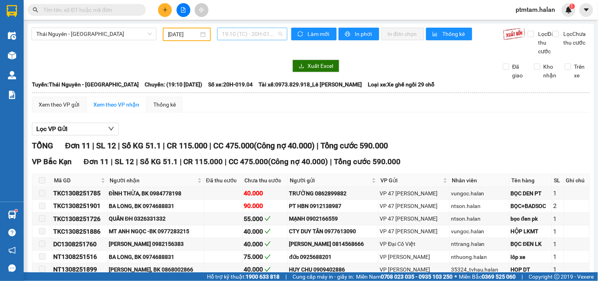
click at [245, 35] on span "19:10 (TC) - 20H-019.04" at bounding box center [252, 34] width 61 height 12
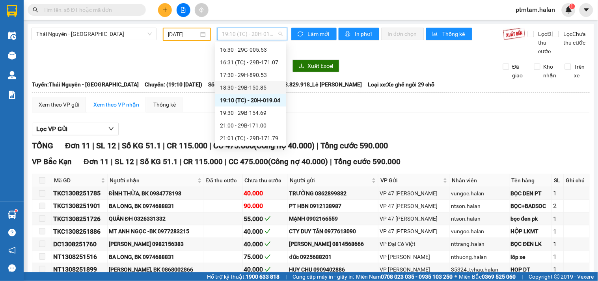
scroll to position [64, 0]
click at [236, 87] on div "12:31 (TC) - 20H-019.04" at bounding box center [250, 86] width 61 height 9
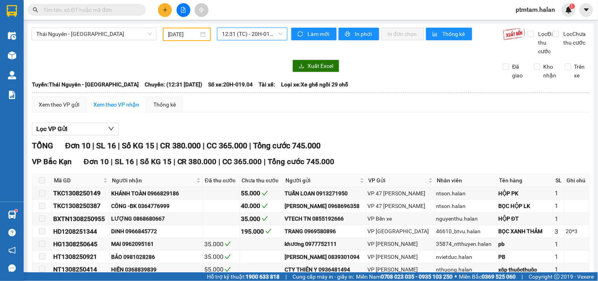
click at [249, 38] on span "12:31 (TC) - 20H-019.04" at bounding box center [252, 34] width 61 height 12
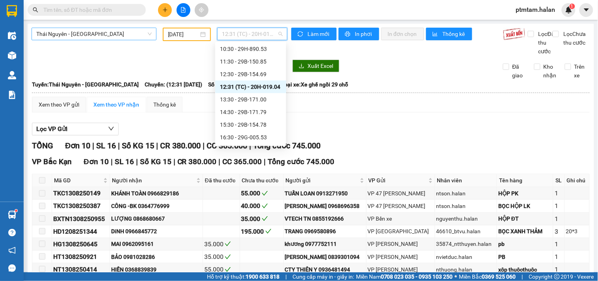
click at [120, 33] on span "Thái Nguyên - Bắc Kạn" at bounding box center [93, 34] width 115 height 12
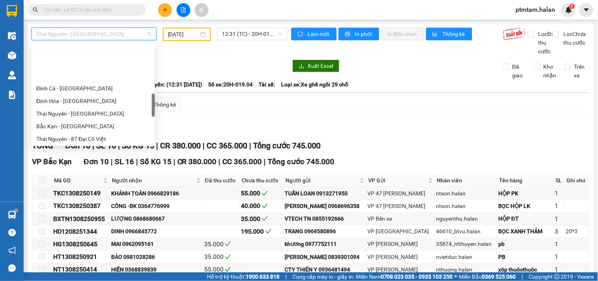
scroll to position [257, 0]
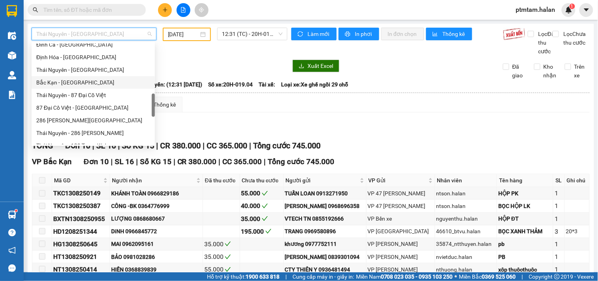
click at [82, 81] on div "Bắc Kạn - [GEOGRAPHIC_DATA]" at bounding box center [93, 82] width 114 height 9
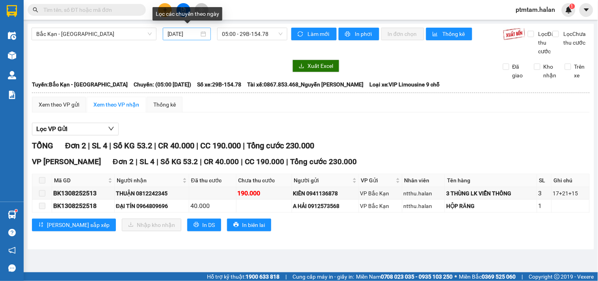
click at [202, 35] on div "[DATE]" at bounding box center [186, 34] width 39 height 9
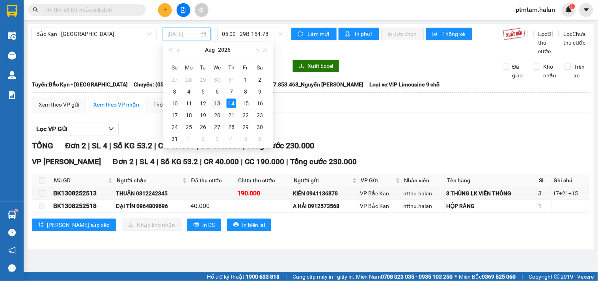
click at [216, 102] on div "13" at bounding box center [216, 103] width 9 height 9
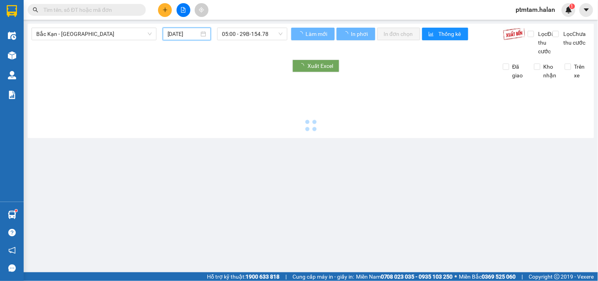
type input "[DATE]"
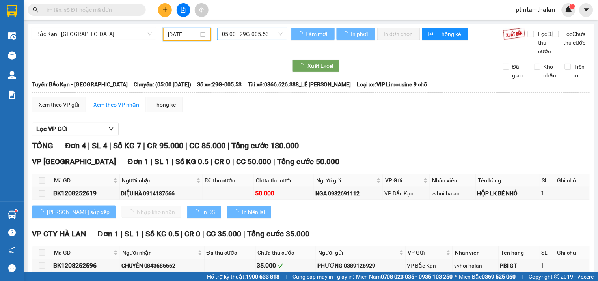
click at [261, 36] on span "05:00 - 29G-005.53" at bounding box center [252, 34] width 61 height 12
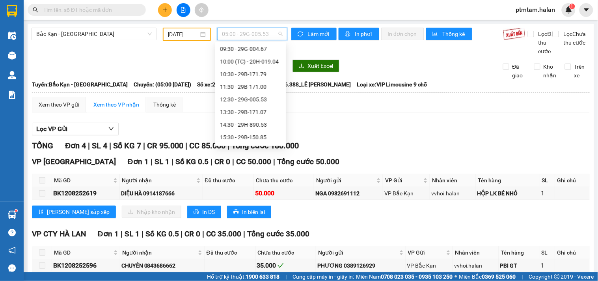
scroll to position [13, 0]
click at [260, 111] on div "10:00 (TC) - 20H-019.04" at bounding box center [250, 112] width 61 height 9
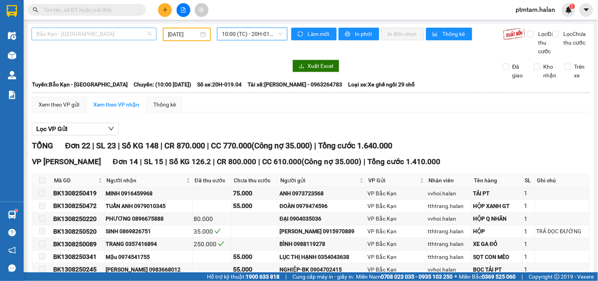
click at [121, 35] on span "Bắc Kạn - [GEOGRAPHIC_DATA]" at bounding box center [93, 34] width 115 height 12
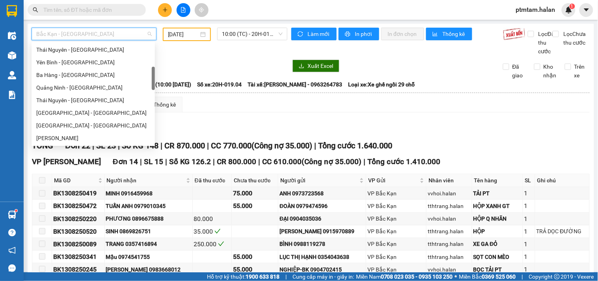
scroll to position [82, 0]
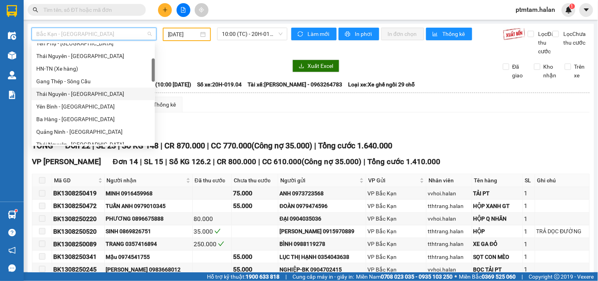
click at [73, 91] on div "Thái Nguyên - Bắc Kạn" at bounding box center [93, 93] width 114 height 9
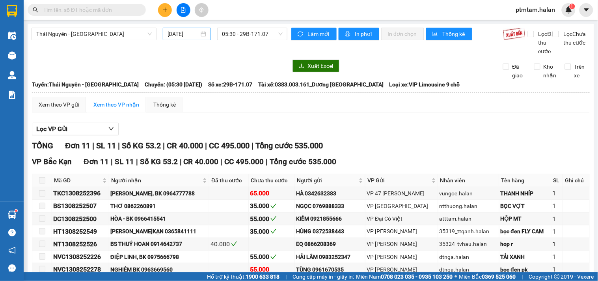
click at [204, 33] on div "[DATE]" at bounding box center [186, 34] width 39 height 9
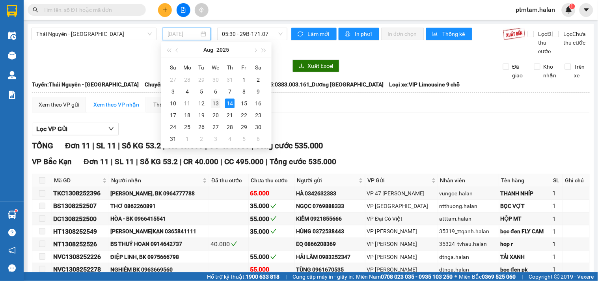
click at [213, 103] on div "13" at bounding box center [215, 103] width 9 height 9
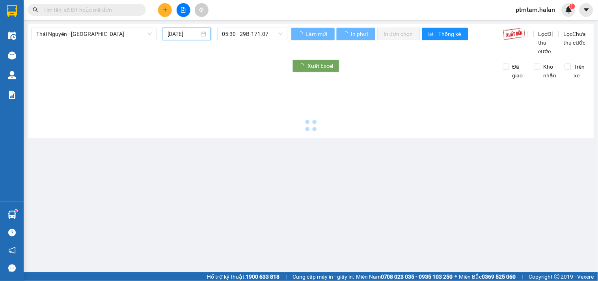
type input "[DATE]"
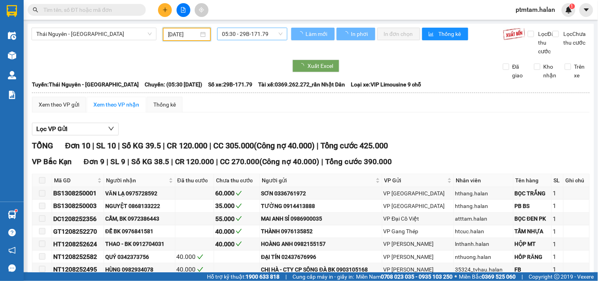
click at [255, 35] on span "05:30 - 29B-171.79" at bounding box center [252, 34] width 61 height 12
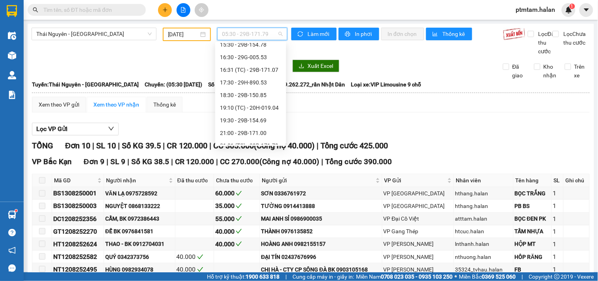
scroll to position [151, 0]
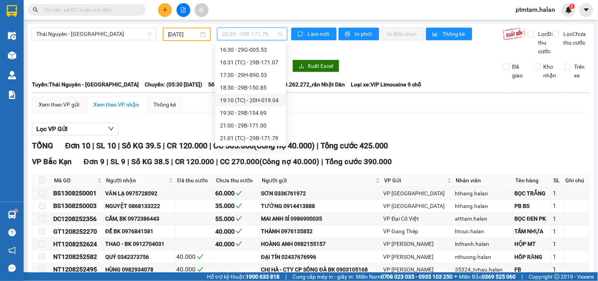
click at [254, 100] on div "19:10 (TC) - 20H-019.04" at bounding box center [250, 100] width 61 height 9
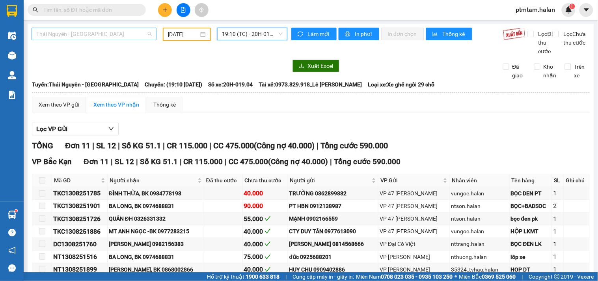
click at [122, 33] on span "Thái Nguyên - Bắc Kạn" at bounding box center [93, 34] width 115 height 12
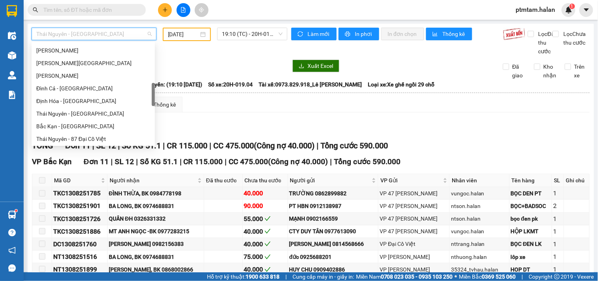
scroll to position [257, 0]
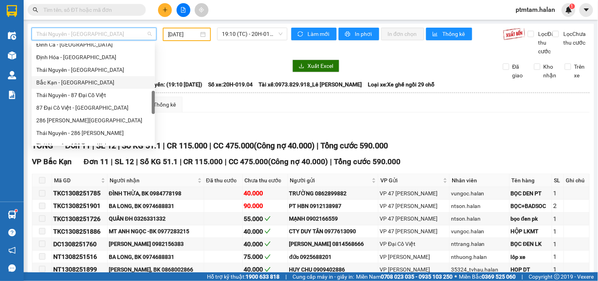
click at [71, 82] on div "Bắc Kạn - [GEOGRAPHIC_DATA]" at bounding box center [93, 82] width 114 height 9
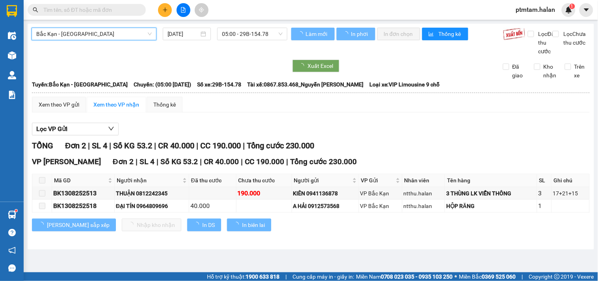
click at [203, 34] on div "[DATE]" at bounding box center [186, 34] width 39 height 9
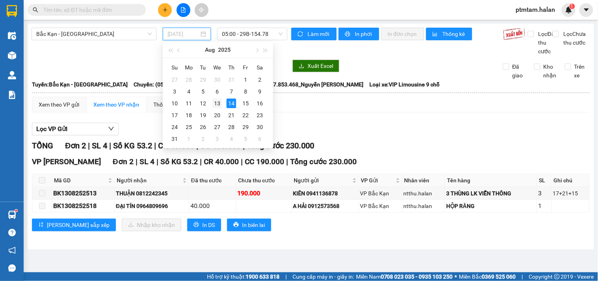
click at [218, 103] on div "13" at bounding box center [216, 103] width 9 height 9
type input "[DATE]"
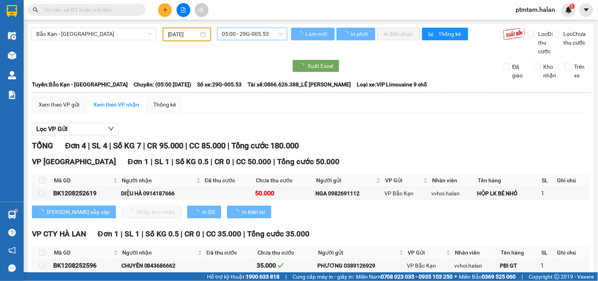
click at [249, 34] on span "05:00 - 29G-005.53" at bounding box center [252, 34] width 61 height 12
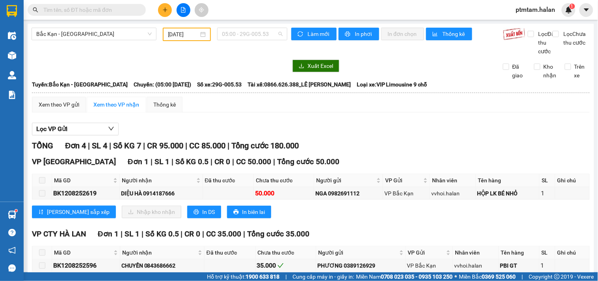
scroll to position [13, 0]
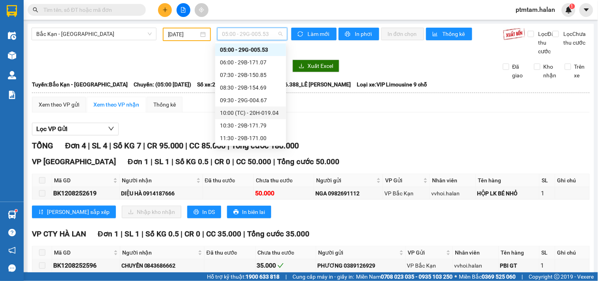
click at [253, 112] on div "10:00 (TC) - 20H-019.04" at bounding box center [250, 112] width 61 height 9
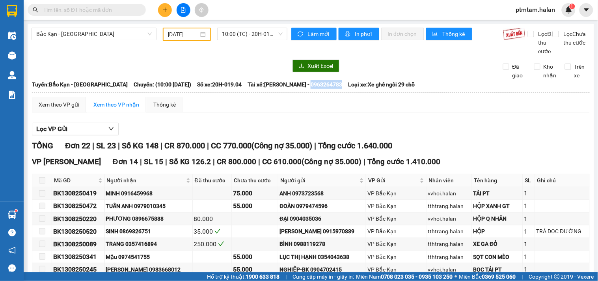
drag, startPoint x: 349, startPoint y: 94, endPoint x: 318, endPoint y: 97, distance: 31.3
click at [318, 89] on span "Tài xế: Lâm Văn Quyền - 0963264783" at bounding box center [294, 84] width 95 height 9
copy span "0963264783"
click at [73, 37] on span "Bắc Kạn - [GEOGRAPHIC_DATA]" at bounding box center [93, 34] width 115 height 12
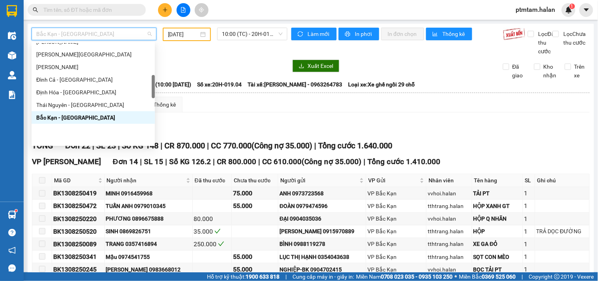
scroll to position [179, 0]
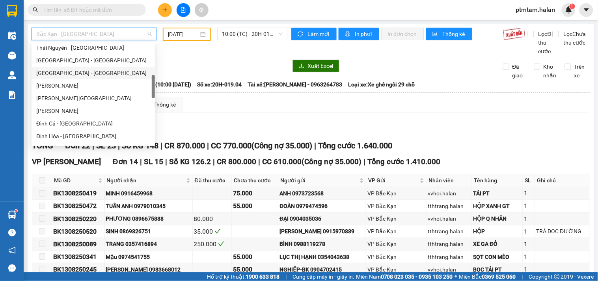
click at [76, 75] on div "[GEOGRAPHIC_DATA] - [GEOGRAPHIC_DATA]" at bounding box center [93, 73] width 114 height 9
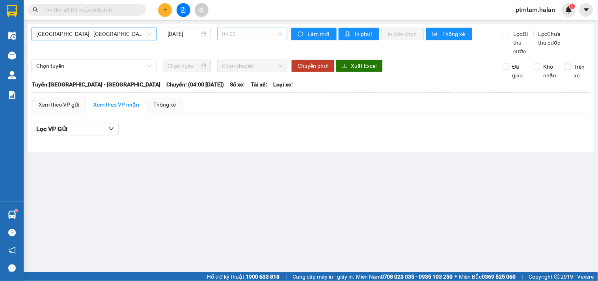
click at [258, 34] on span "04:00" at bounding box center [252, 34] width 61 height 12
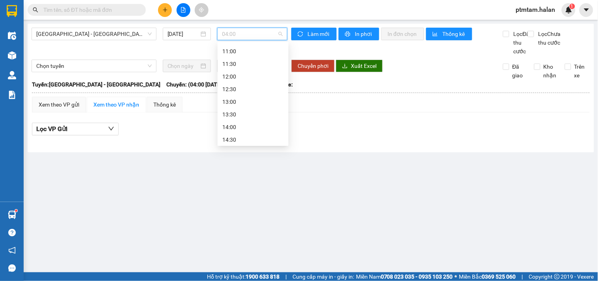
scroll to position [100, 0]
click at [249, 65] on div "08:00 - 20F-009.23" at bounding box center [252, 63] width 61 height 9
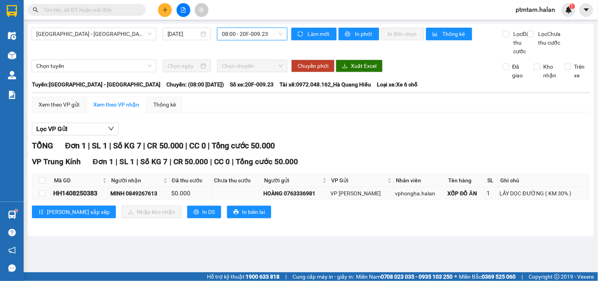
click at [89, 198] on div "HH1408250383" at bounding box center [80, 193] width 54 height 10
copy div "HH1408250383"
click at [202, 33] on div "[DATE]" at bounding box center [186, 34] width 39 height 9
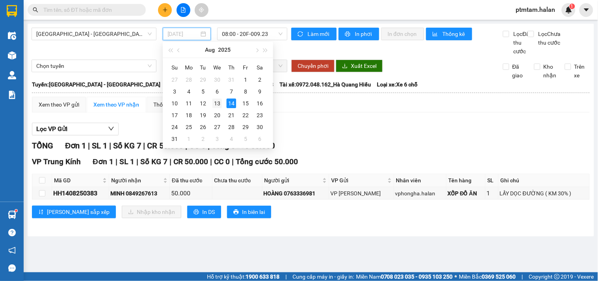
click at [218, 104] on div "13" at bounding box center [216, 103] width 9 height 9
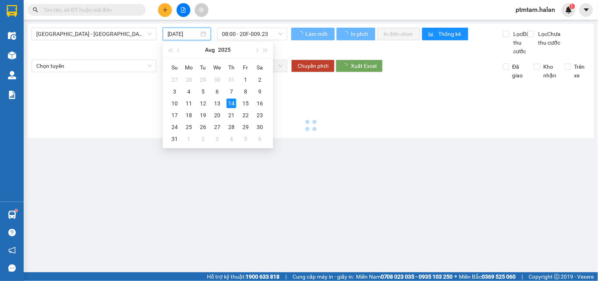
type input "[DATE]"
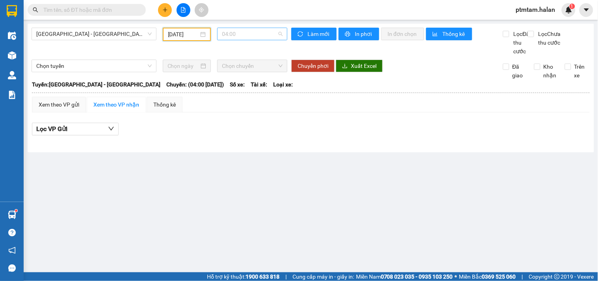
click at [265, 34] on span "04:00" at bounding box center [252, 34] width 61 height 12
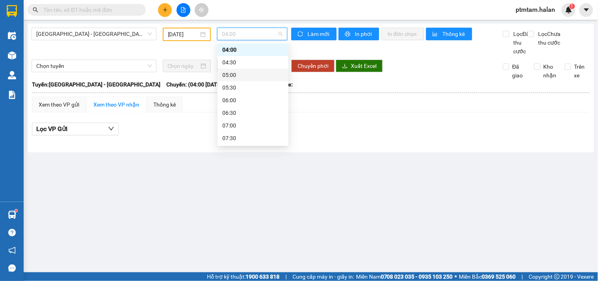
scroll to position [100, 0]
click at [261, 85] on div "09:00 - 20F-008.43" at bounding box center [252, 88] width 61 height 9
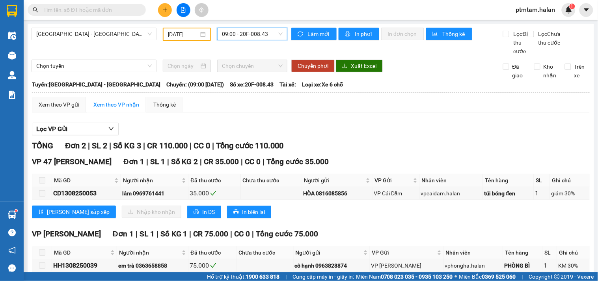
click at [245, 32] on span "09:00 - 20F-008.43" at bounding box center [252, 34] width 61 height 12
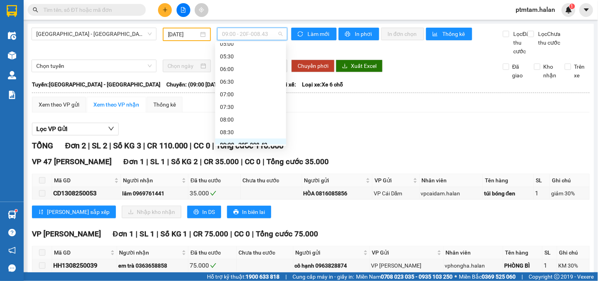
scroll to position [131, 0]
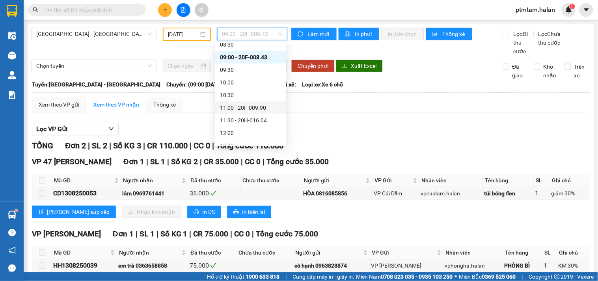
click at [250, 108] on div "11:00 - 20F-009.90" at bounding box center [250, 107] width 61 height 9
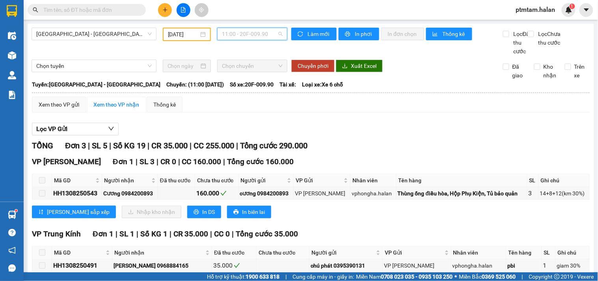
click at [266, 37] on span "11:00 - 20F-009.90" at bounding box center [252, 34] width 61 height 12
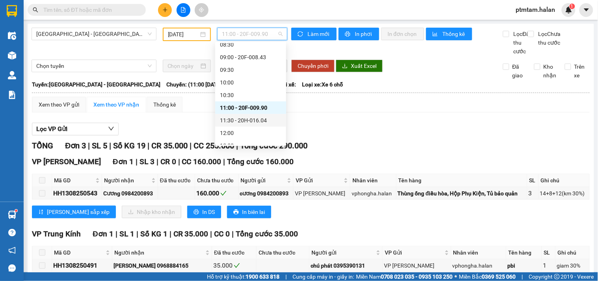
click at [255, 121] on div "11:30 - 20H-016.04" at bounding box center [250, 120] width 61 height 9
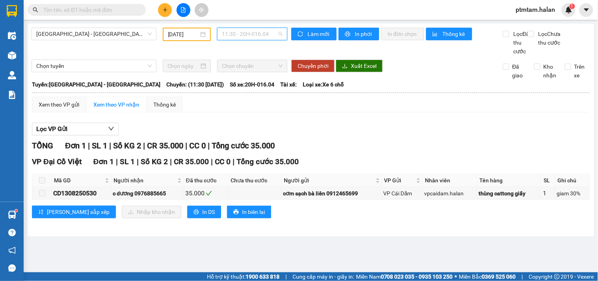
click at [264, 33] on span "11:30 - 20H-016.04" at bounding box center [252, 34] width 61 height 12
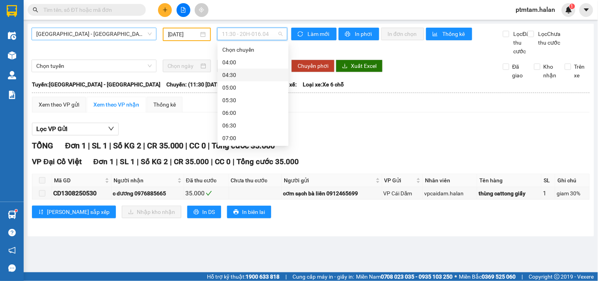
click at [86, 36] on span "[GEOGRAPHIC_DATA] - [GEOGRAPHIC_DATA]" at bounding box center [93, 34] width 115 height 12
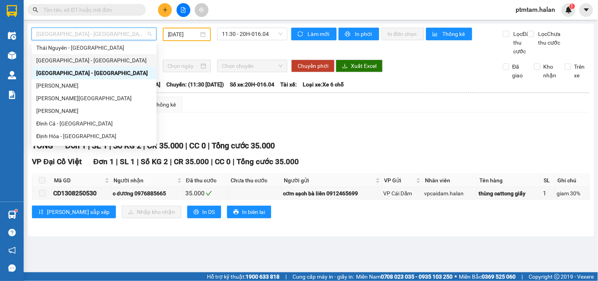
click at [75, 62] on div "[GEOGRAPHIC_DATA] - [GEOGRAPHIC_DATA]" at bounding box center [93, 60] width 115 height 9
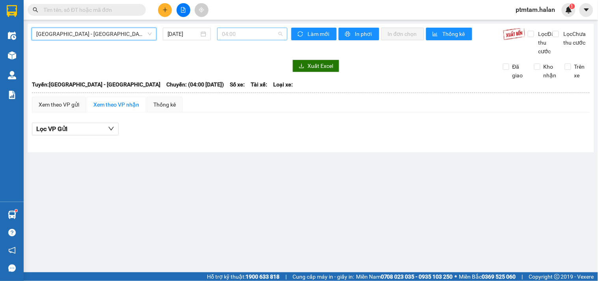
click at [253, 33] on span "04:00" at bounding box center [252, 34] width 61 height 12
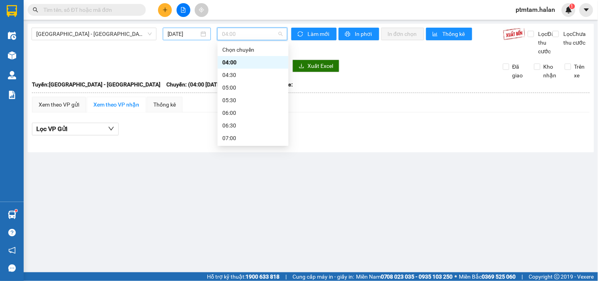
click at [206, 35] on div "[DATE]" at bounding box center [186, 34] width 39 height 9
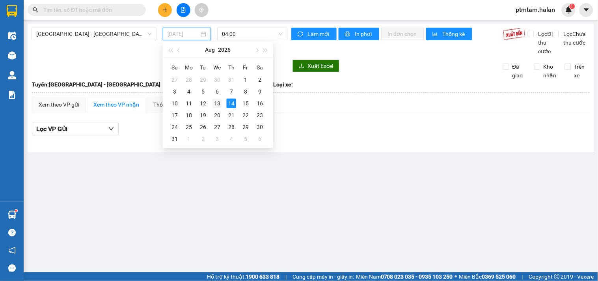
click at [218, 106] on div "13" at bounding box center [216, 103] width 9 height 9
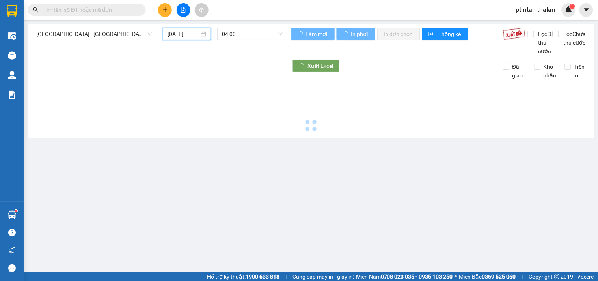
type input "[DATE]"
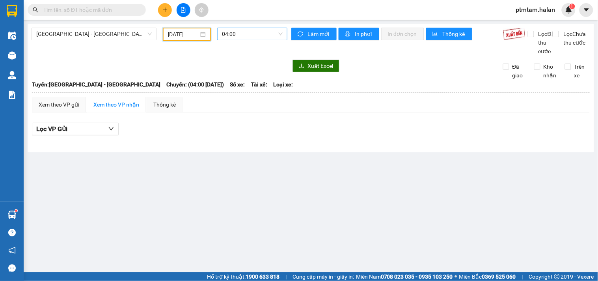
click at [250, 32] on span "04:00" at bounding box center [252, 34] width 61 height 12
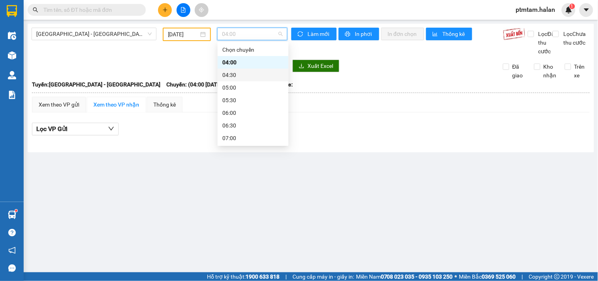
scroll to position [175, 0]
click at [250, 63] on div "11:00 - 20H-016.04" at bounding box center [252, 64] width 61 height 9
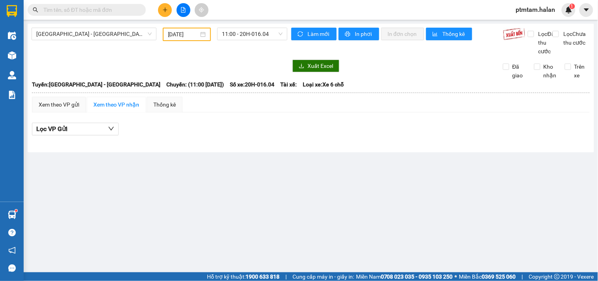
click at [101, 238] on main "[GEOGRAPHIC_DATA] - [GEOGRAPHIC_DATA] [DATE] 11:00 - 20H-016.04 Làm mới In phơi…" at bounding box center [299, 136] width 598 height 272
click at [115, 8] on input "text" at bounding box center [89, 10] width 93 height 9
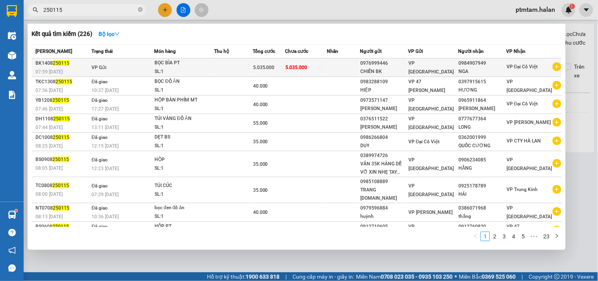
type input "250115"
click at [190, 65] on div "BỌC BÌA PT" at bounding box center [183, 63] width 59 height 9
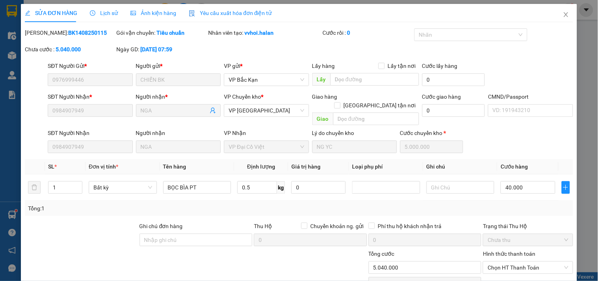
type input "0976999446"
type input "CHIẾN BK"
type input "0984907949"
type input "NGA"
type input "5.040.000"
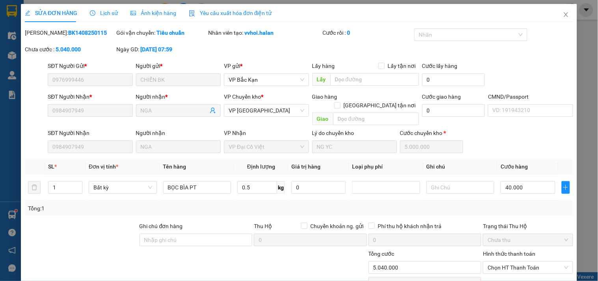
type input "5.040.000"
click at [563, 16] on icon "close" at bounding box center [566, 14] width 6 height 6
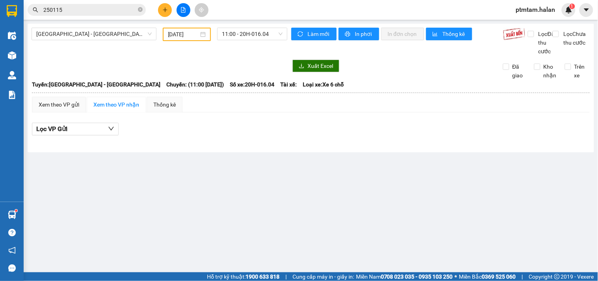
click at [134, 195] on main "[GEOGRAPHIC_DATA] - [GEOGRAPHIC_DATA] [DATE] 11:00 - 20H-016.04 Làm mới In phơi…" at bounding box center [299, 136] width 598 height 272
click at [208, 67] on div "[GEOGRAPHIC_DATA] - [GEOGRAPHIC_DATA] [DATE] 11:00 - 20H-016.04 Làm mới In phơi…" at bounding box center [311, 88] width 566 height 128
